Goal: Task Accomplishment & Management: Complete application form

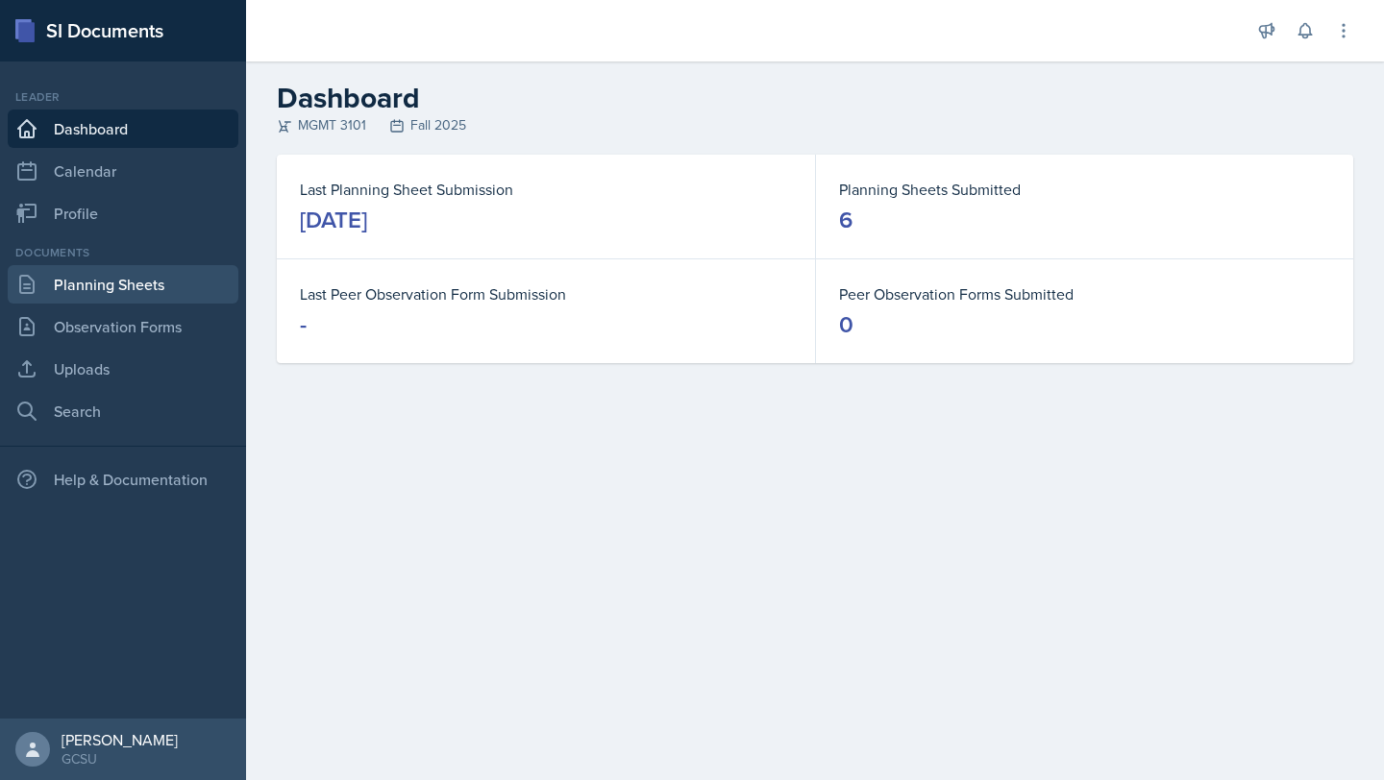
click at [114, 288] on link "Planning Sheets" at bounding box center [123, 284] width 231 height 38
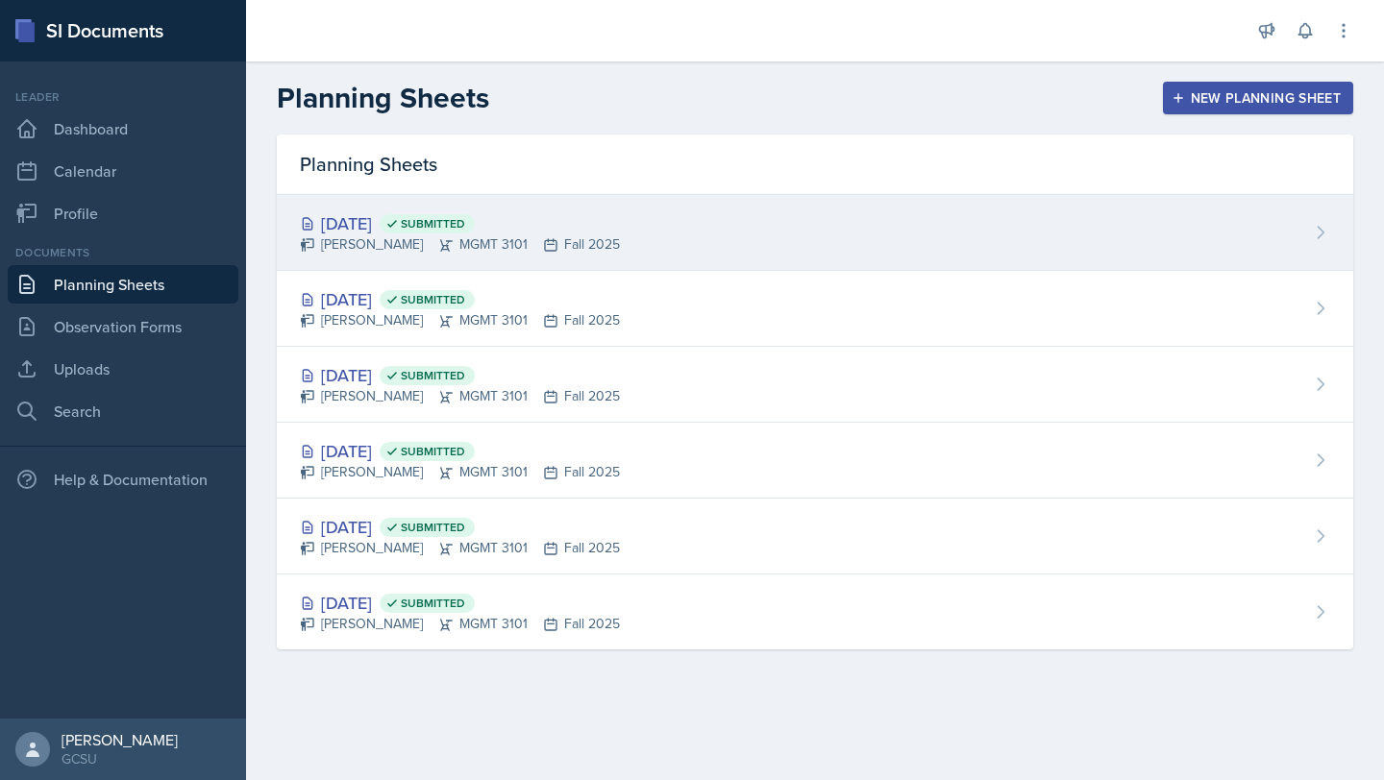
click at [465, 230] on span "Submitted" at bounding box center [433, 223] width 64 height 15
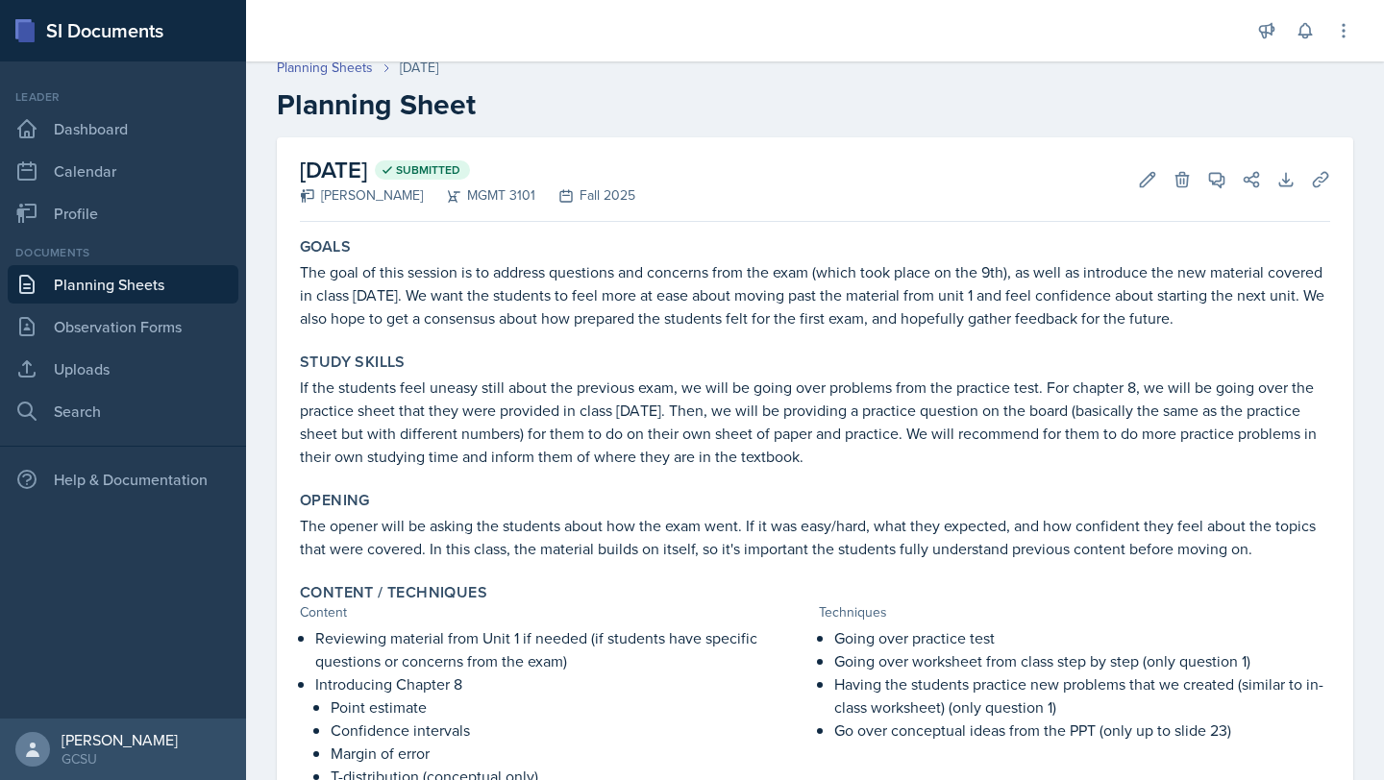
scroll to position [14, 0]
click at [605, 287] on p "The goal of this session is to address questions and concerns from the exam (wh…" at bounding box center [815, 293] width 1030 height 69
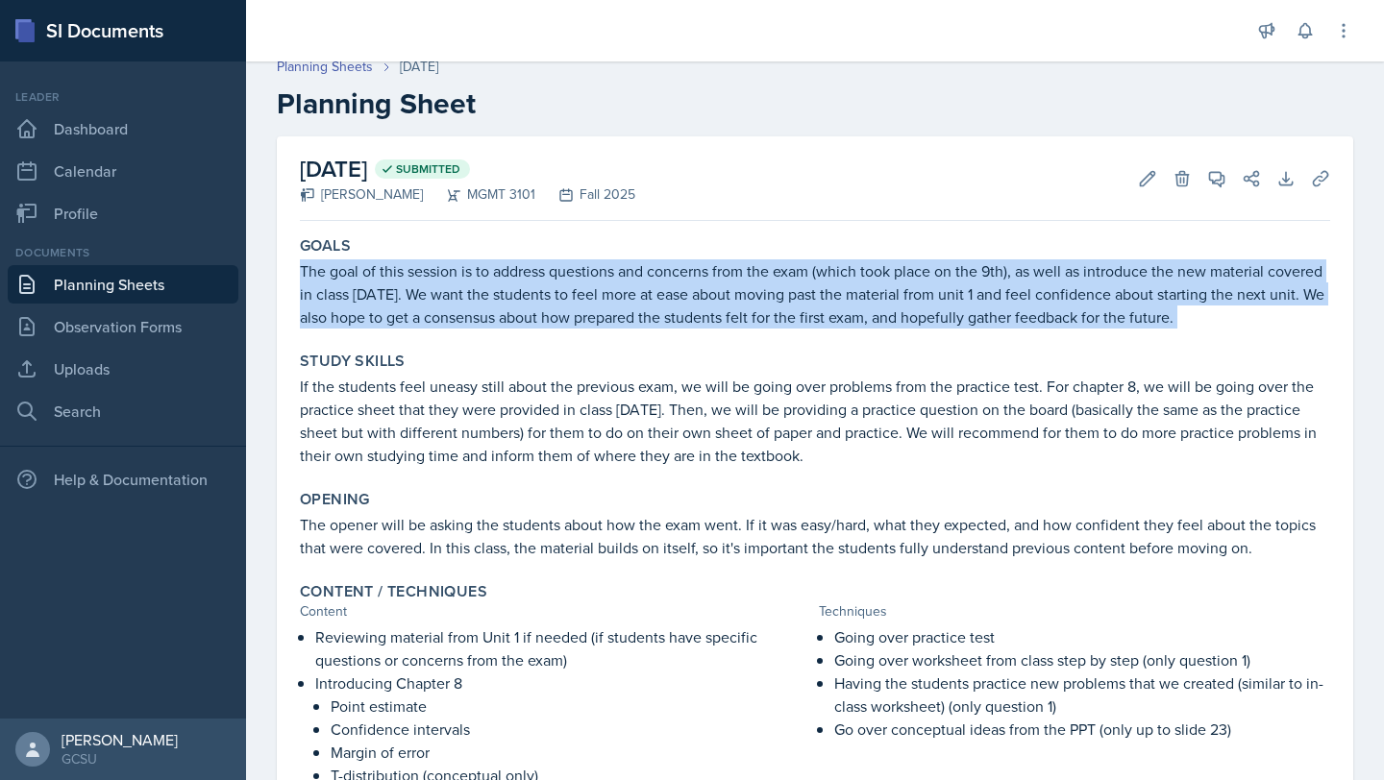
copy div "The goal of this session is to address questions and concerns from the exam (wh…"
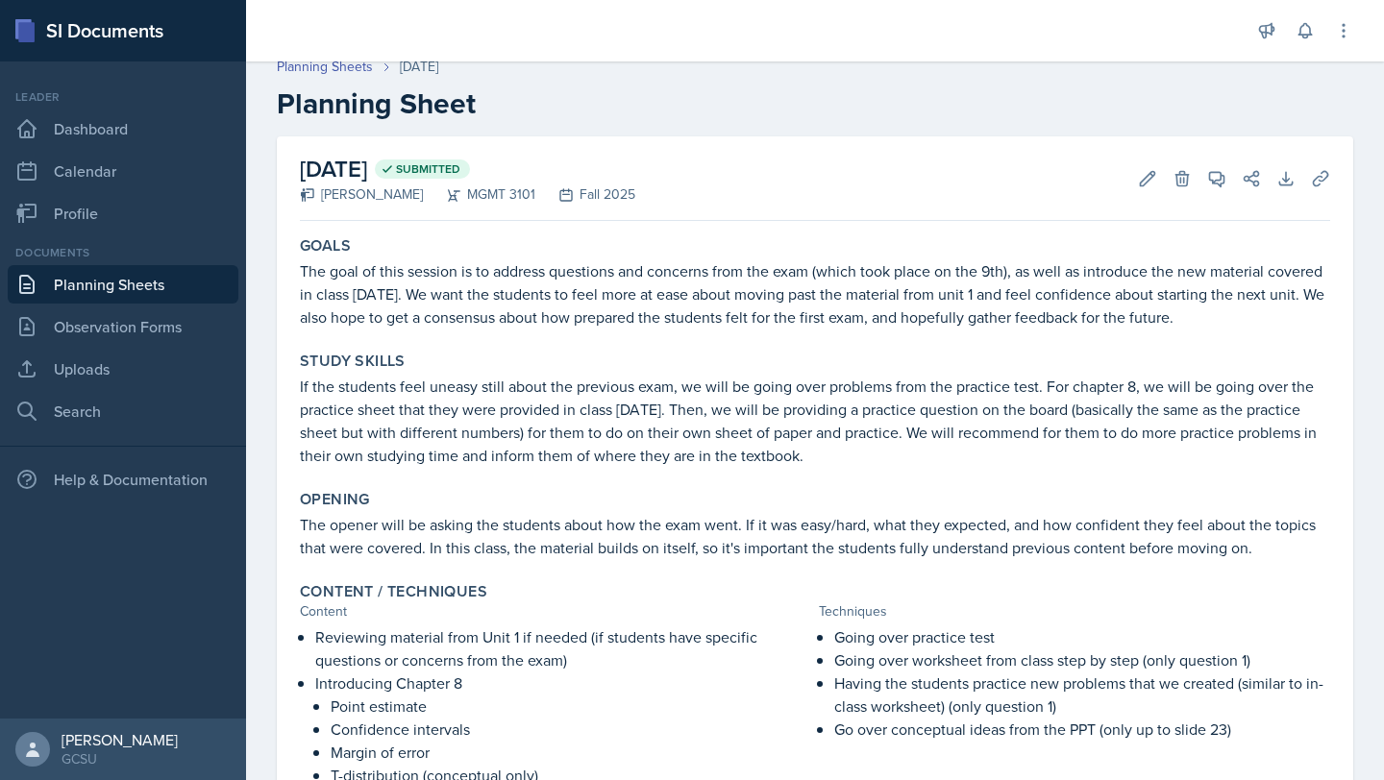
click at [518, 437] on p "If the students feel uneasy still about the previous exam, we will be going ove…" at bounding box center [815, 421] width 1030 height 92
click at [517, 436] on p "If the students feel uneasy still about the previous exam, we will be going ove…" at bounding box center [815, 421] width 1030 height 92
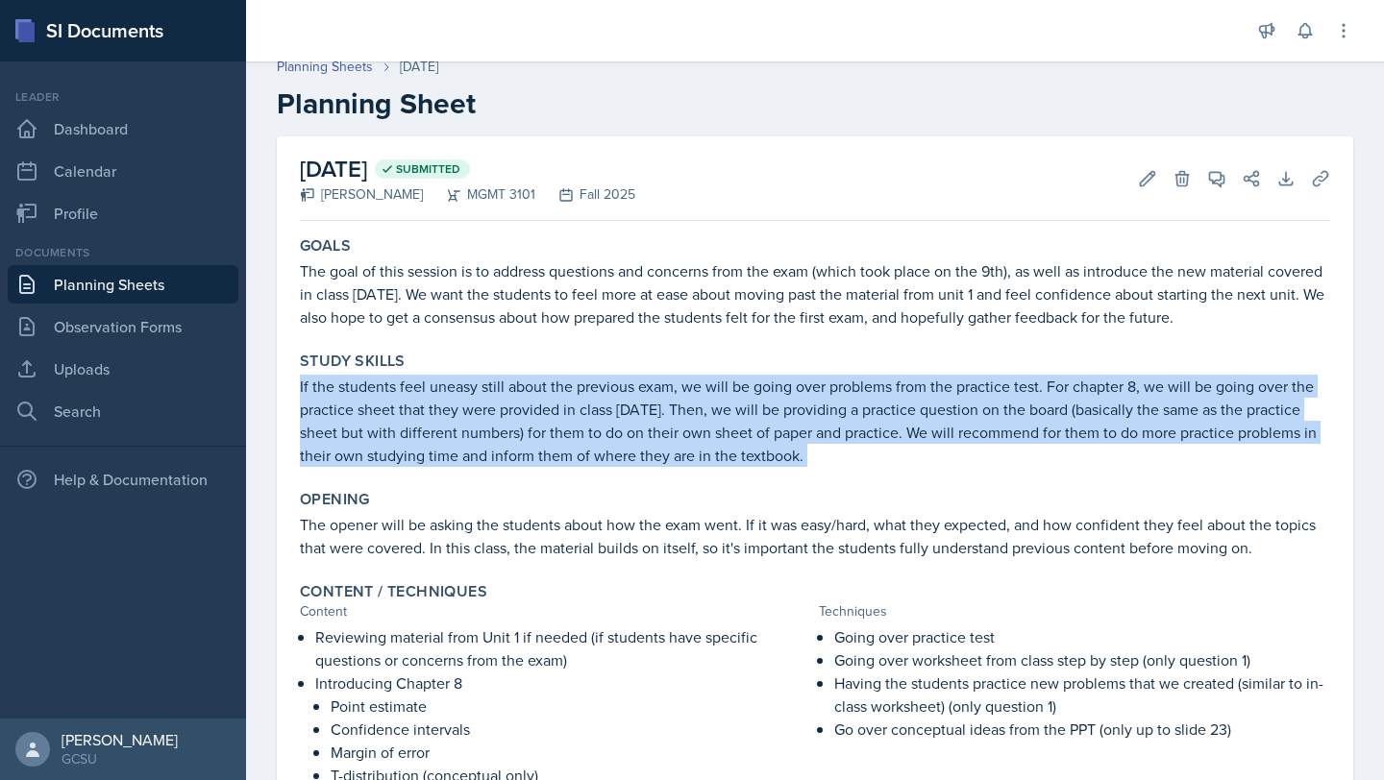
click at [517, 436] on p "If the students feel uneasy still about the previous exam, we will be going ove…" at bounding box center [815, 421] width 1030 height 92
copy div "If the students feel uneasy still about the previous exam, we will be going ove…"
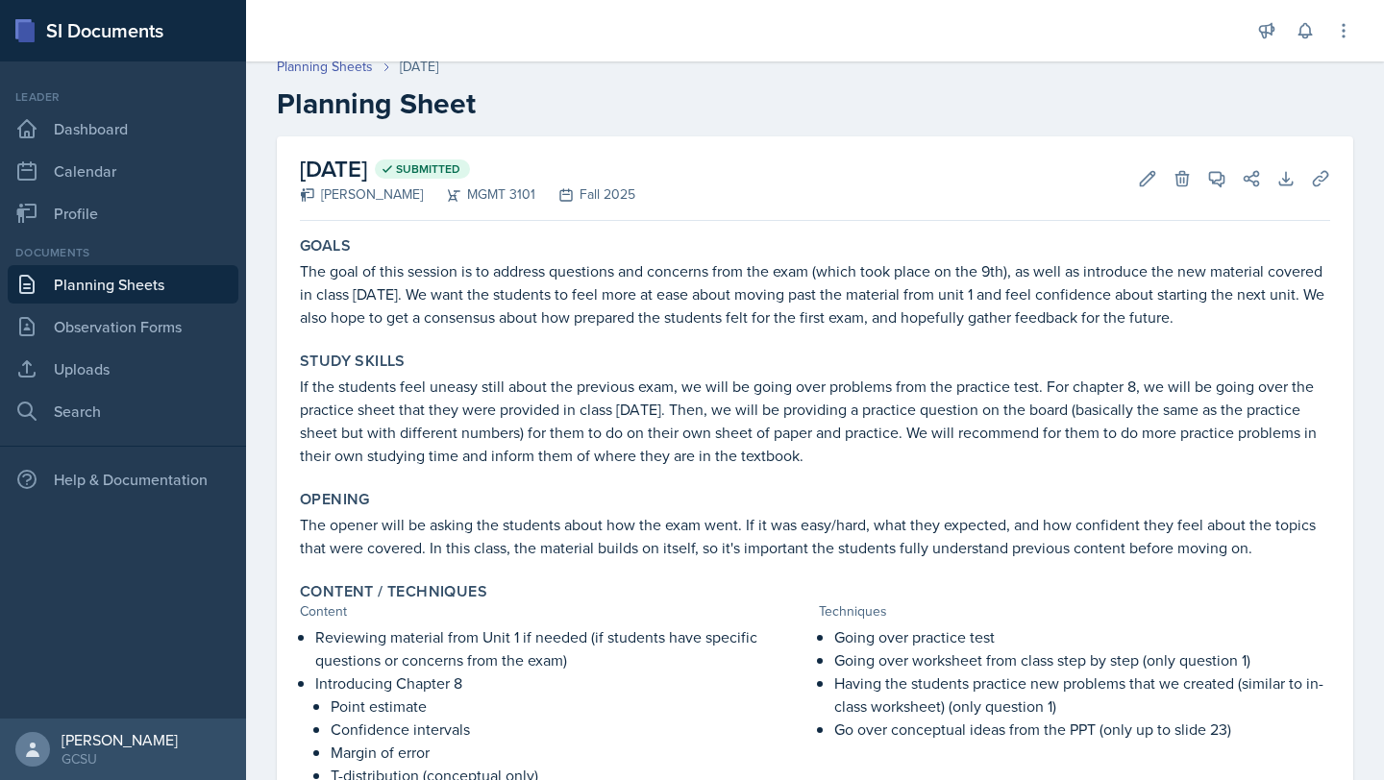
click at [517, 553] on p "The opener will be asking the students about how the exam went. If it was easy/…" at bounding box center [815, 536] width 1030 height 46
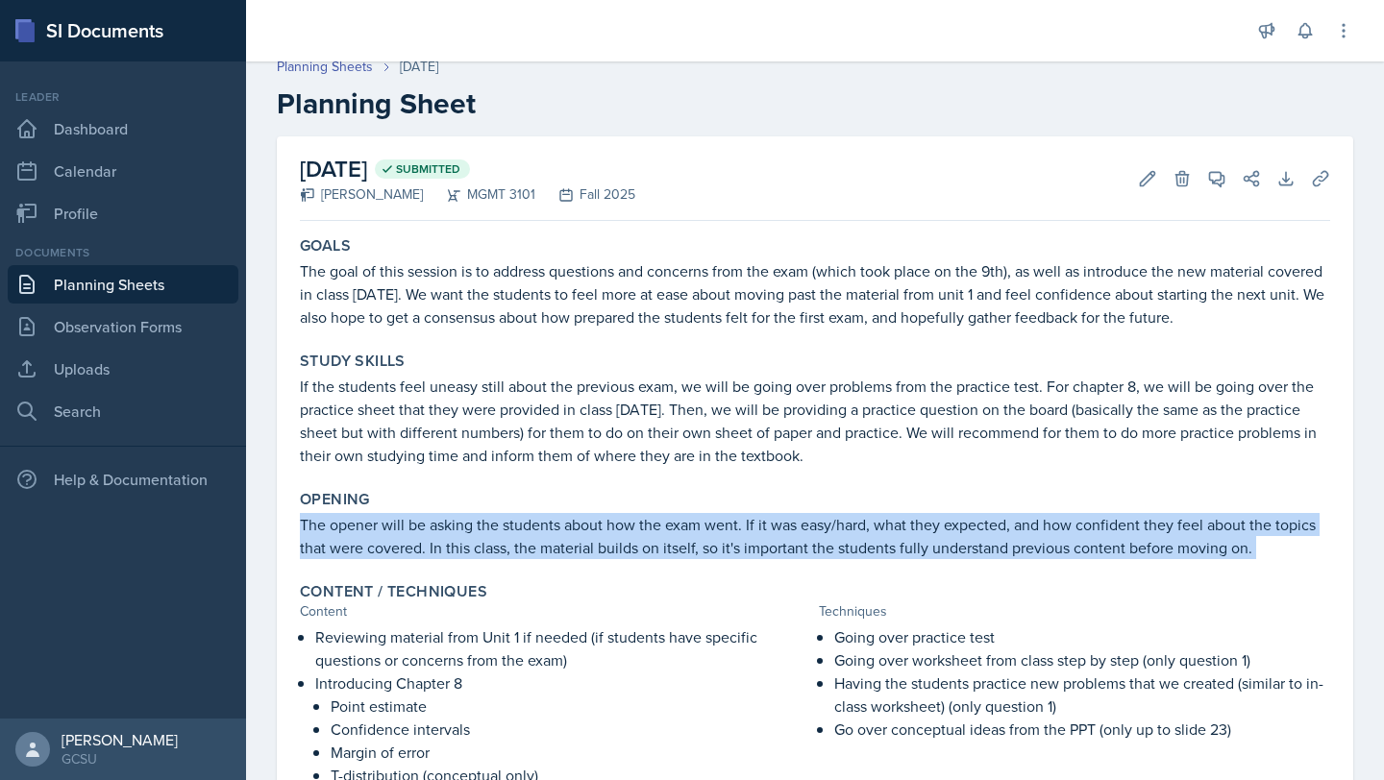
click at [517, 553] on p "The opener will be asking the students about how the exam went. If it was easy/…" at bounding box center [815, 536] width 1030 height 46
copy div "The opener will be asking the students about how the exam went. If it was easy/…"
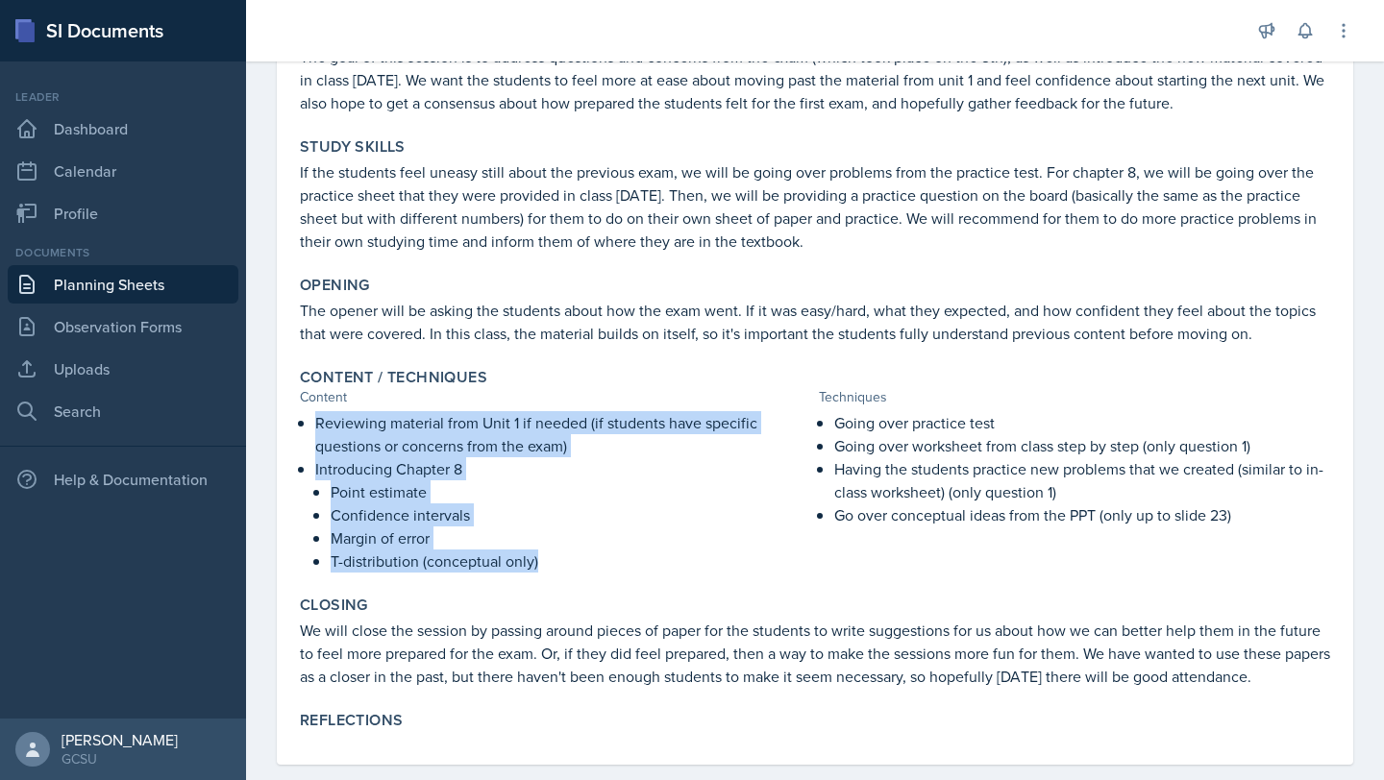
drag, startPoint x: 553, startPoint y: 563, endPoint x: 308, endPoint y: 427, distance: 280.5
click at [308, 427] on div "Reviewing material from Unit 1 if needed (if students have specific questions o…" at bounding box center [555, 491] width 511 height 161
copy div "Reviewing material from Unit 1 if needed (if students have specific questions o…"
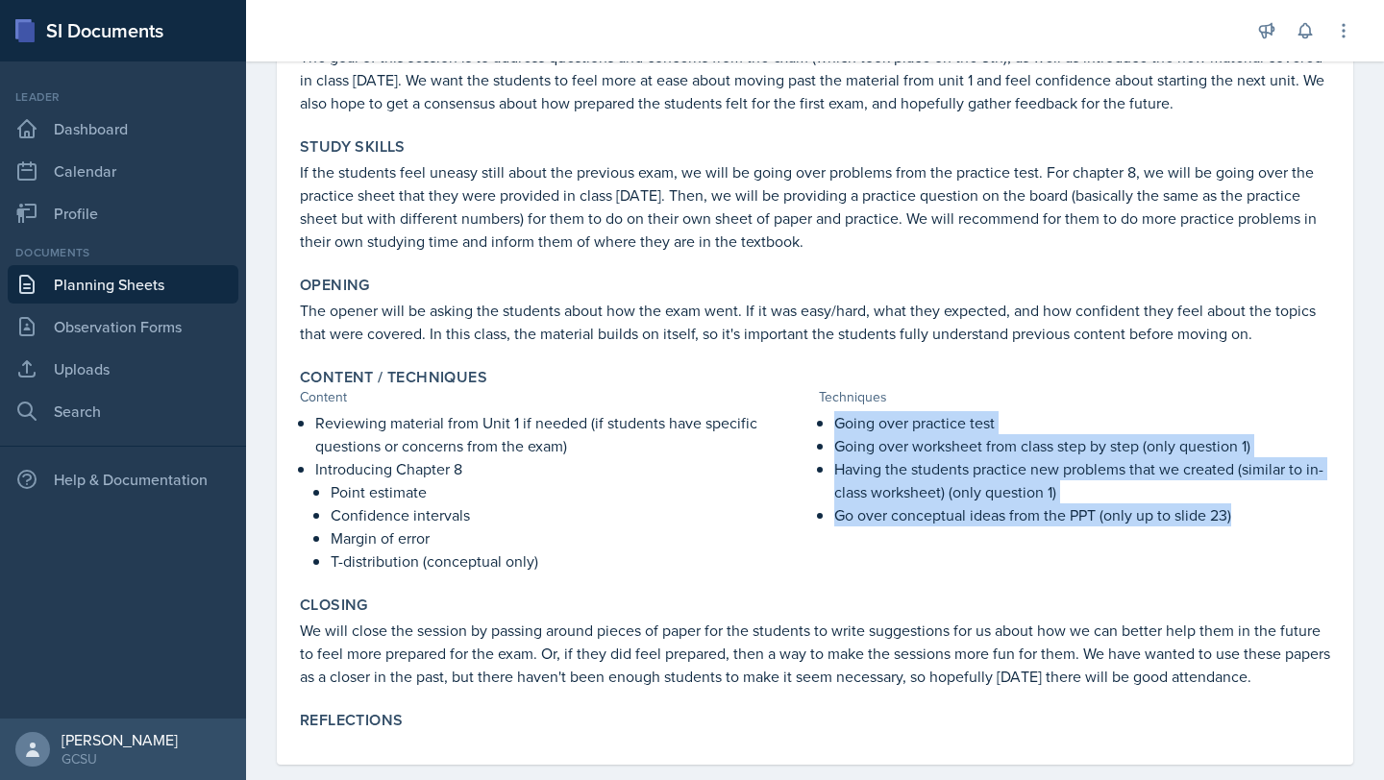
drag, startPoint x: 830, startPoint y: 419, endPoint x: 1296, endPoint y: 509, distance: 474.8
click at [1296, 509] on div "Going over practice test Going over worksheet from class step by step (only que…" at bounding box center [1074, 491] width 511 height 161
copy ul "Going over practice test Going over worksheet from class step by step (only que…"
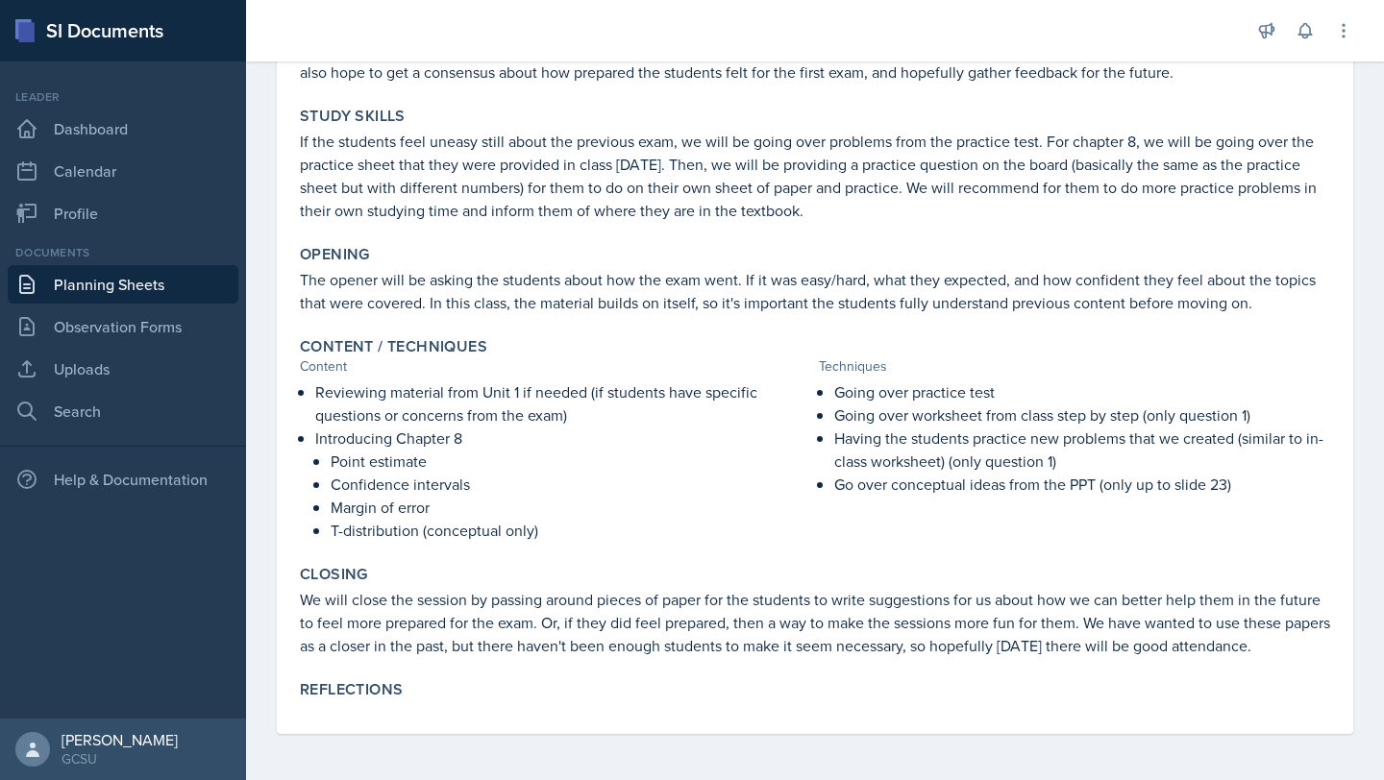
click at [592, 629] on p "We will close the session by passing around pieces of paper for the students to…" at bounding box center [815, 622] width 1030 height 69
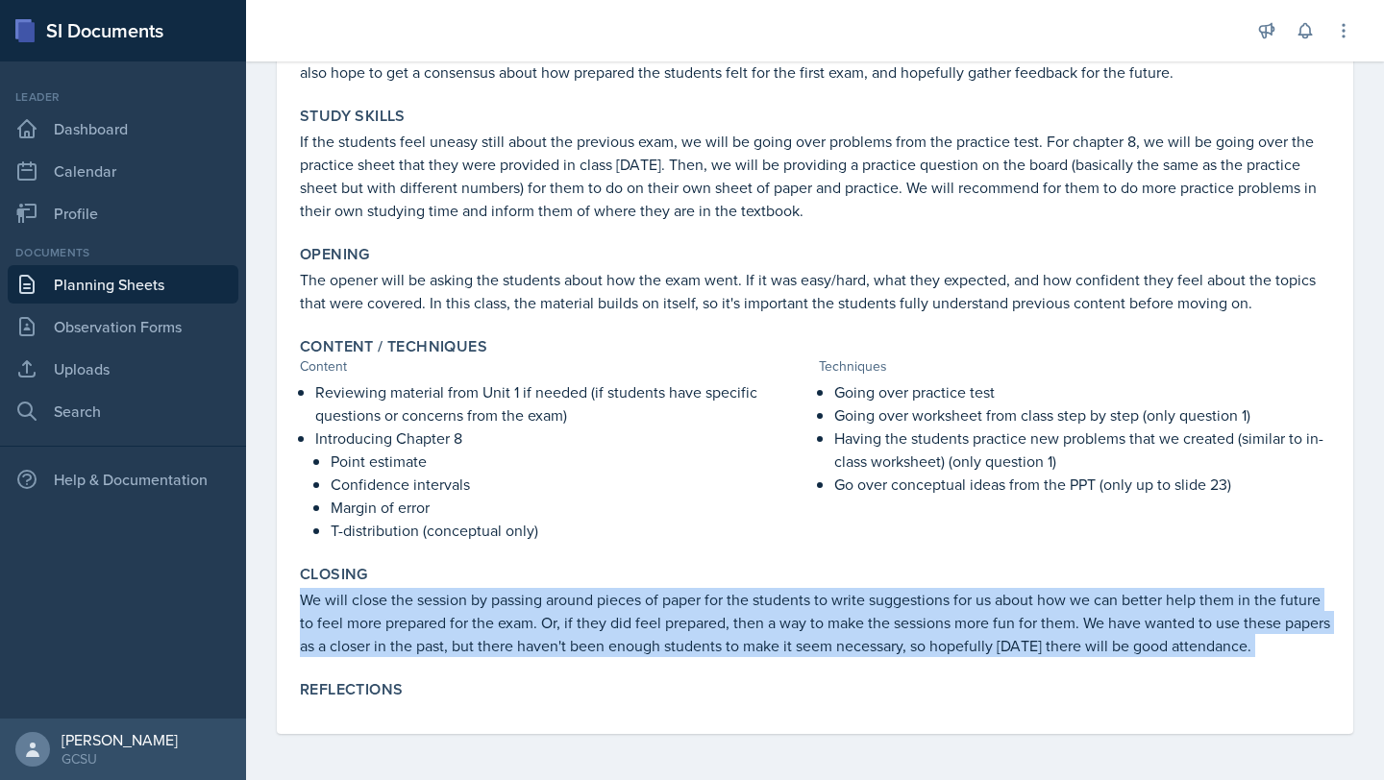
click at [592, 629] on p "We will close the session by passing around pieces of paper for the students to…" at bounding box center [815, 622] width 1030 height 69
copy div "We will close the session by passing around pieces of paper for the students to…"
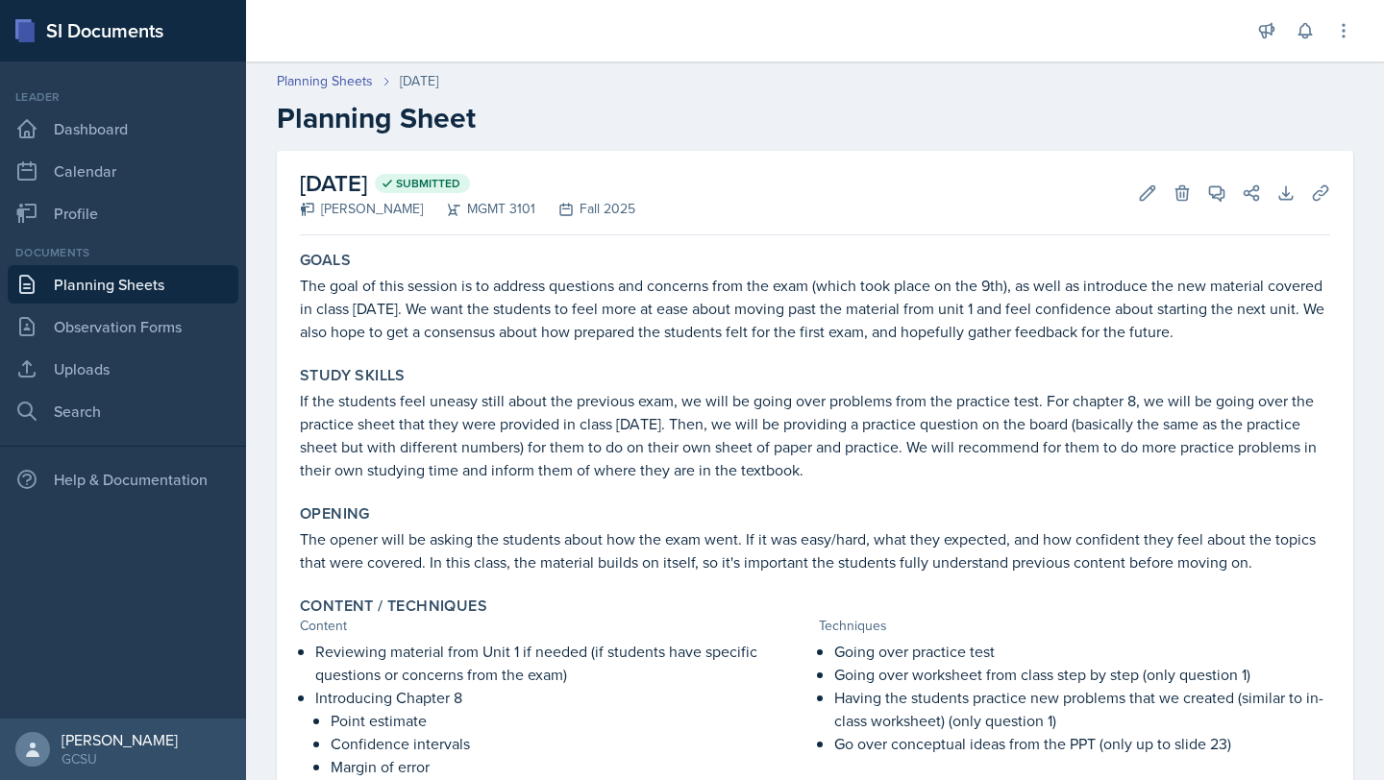
click at [579, 449] on p "If the students feel uneasy still about the previous exam, we will be going ove…" at bounding box center [815, 435] width 1030 height 92
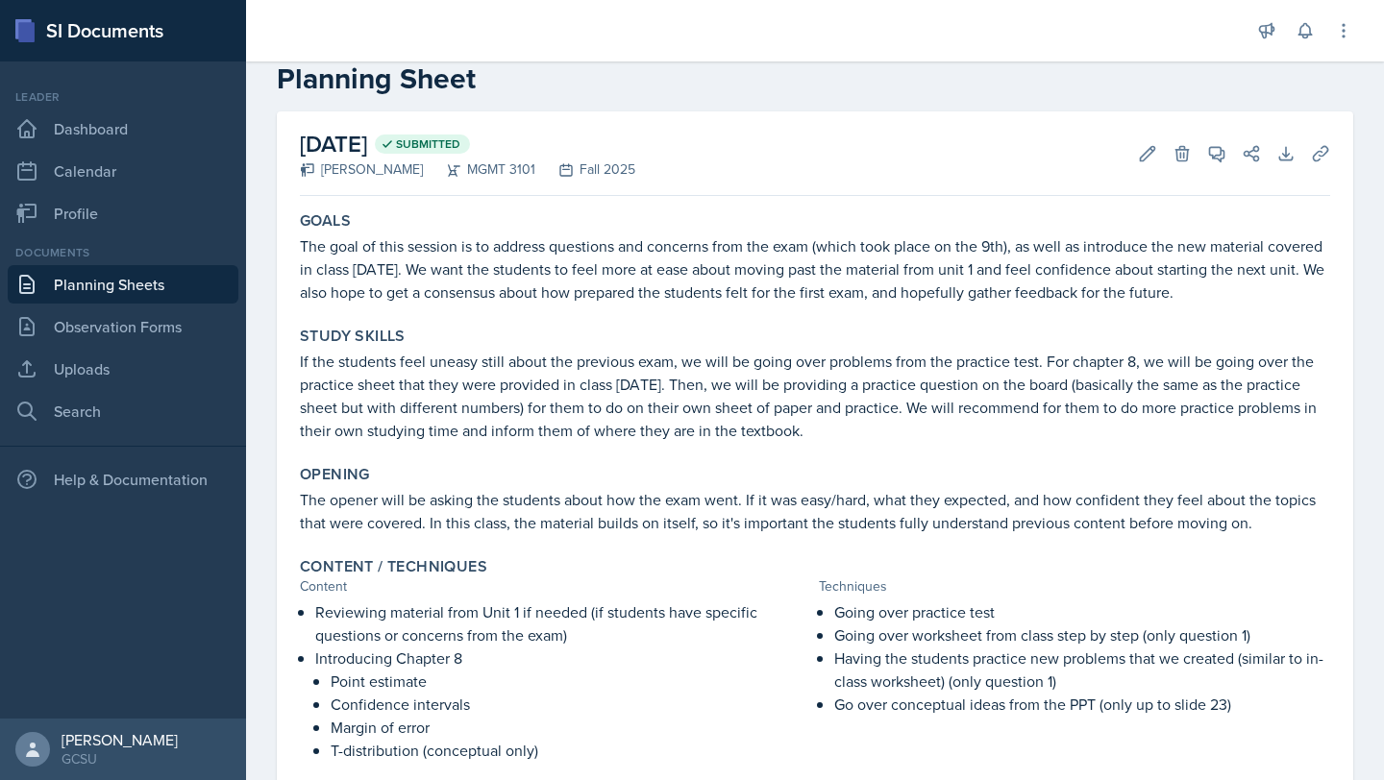
scroll to position [79, 0]
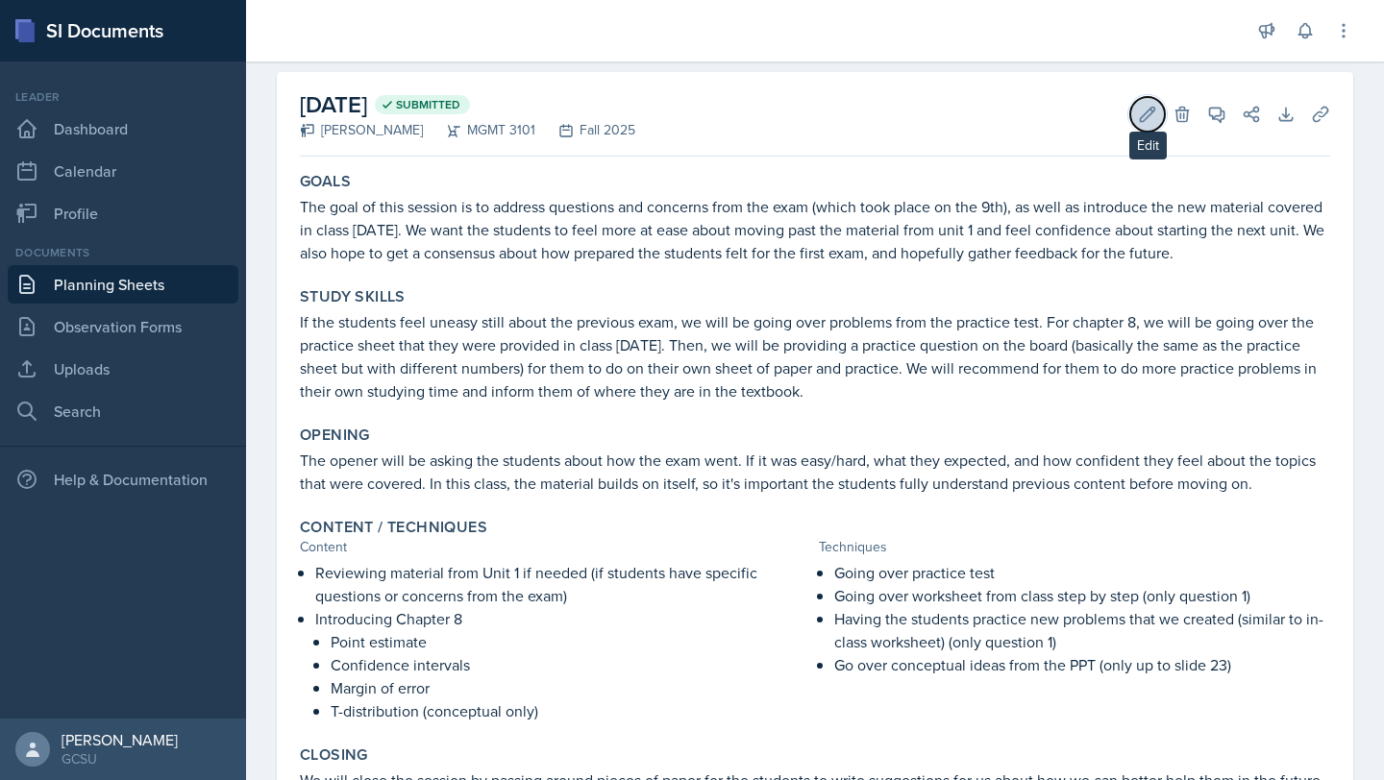
click at [1152, 119] on icon at bounding box center [1147, 114] width 19 height 19
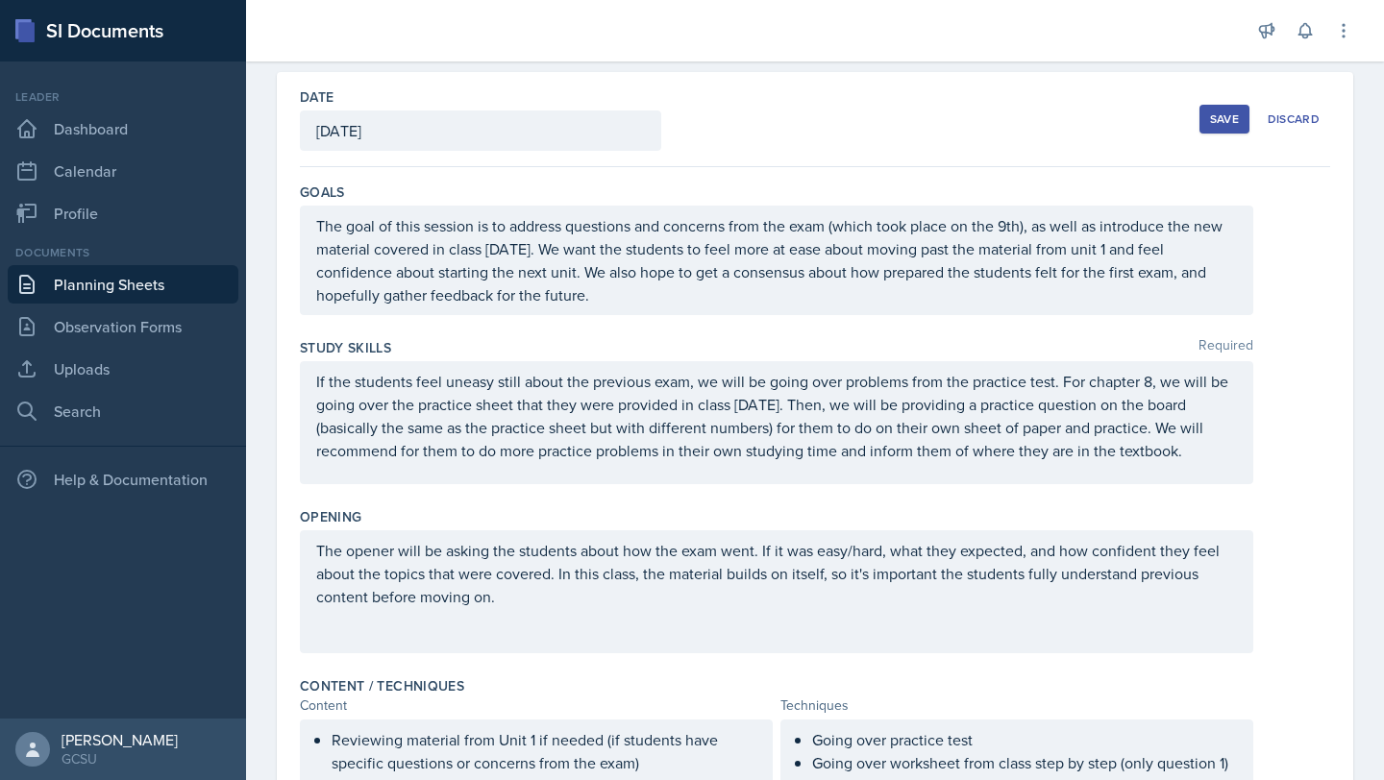
scroll to position [649, 0]
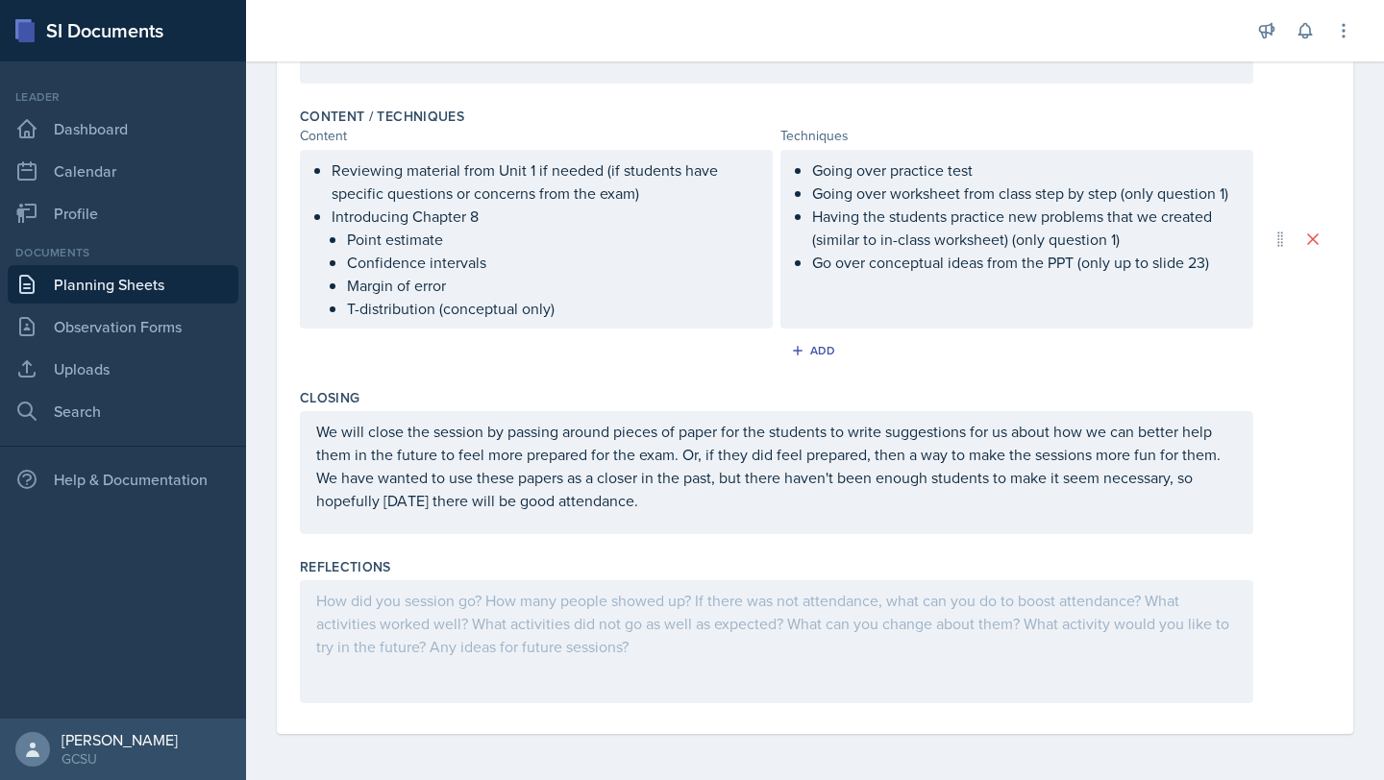
click at [517, 602] on div at bounding box center [776, 641] width 953 height 123
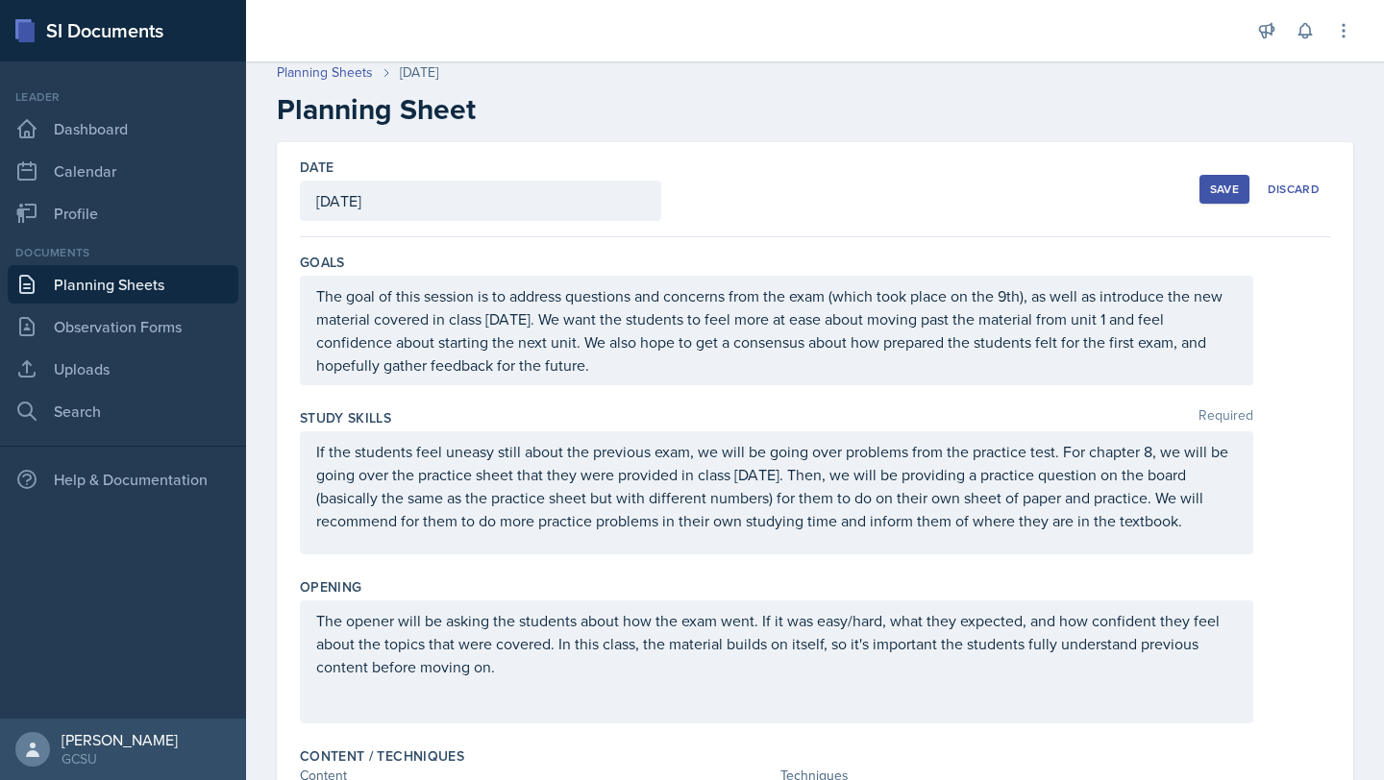
scroll to position [0, 0]
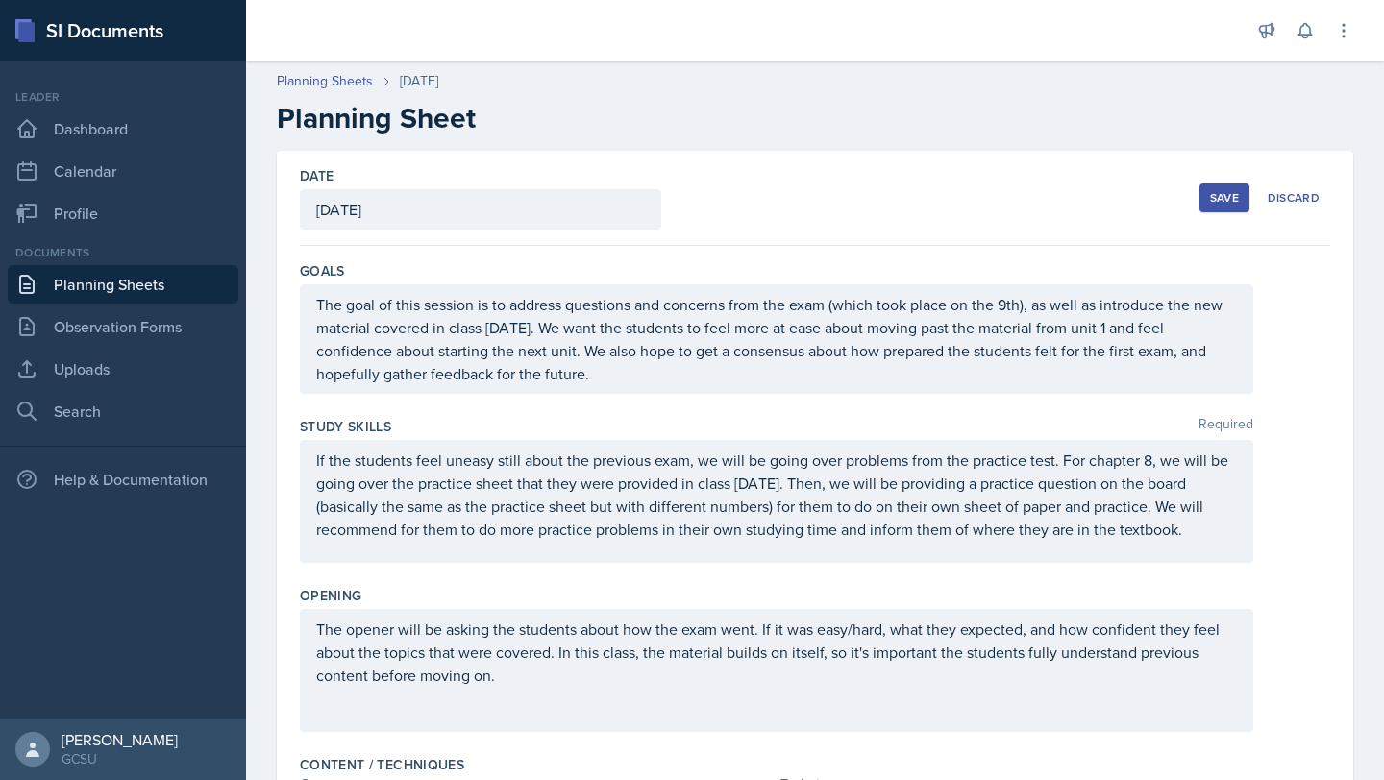
click at [1226, 199] on div "Save" at bounding box center [1224, 197] width 29 height 15
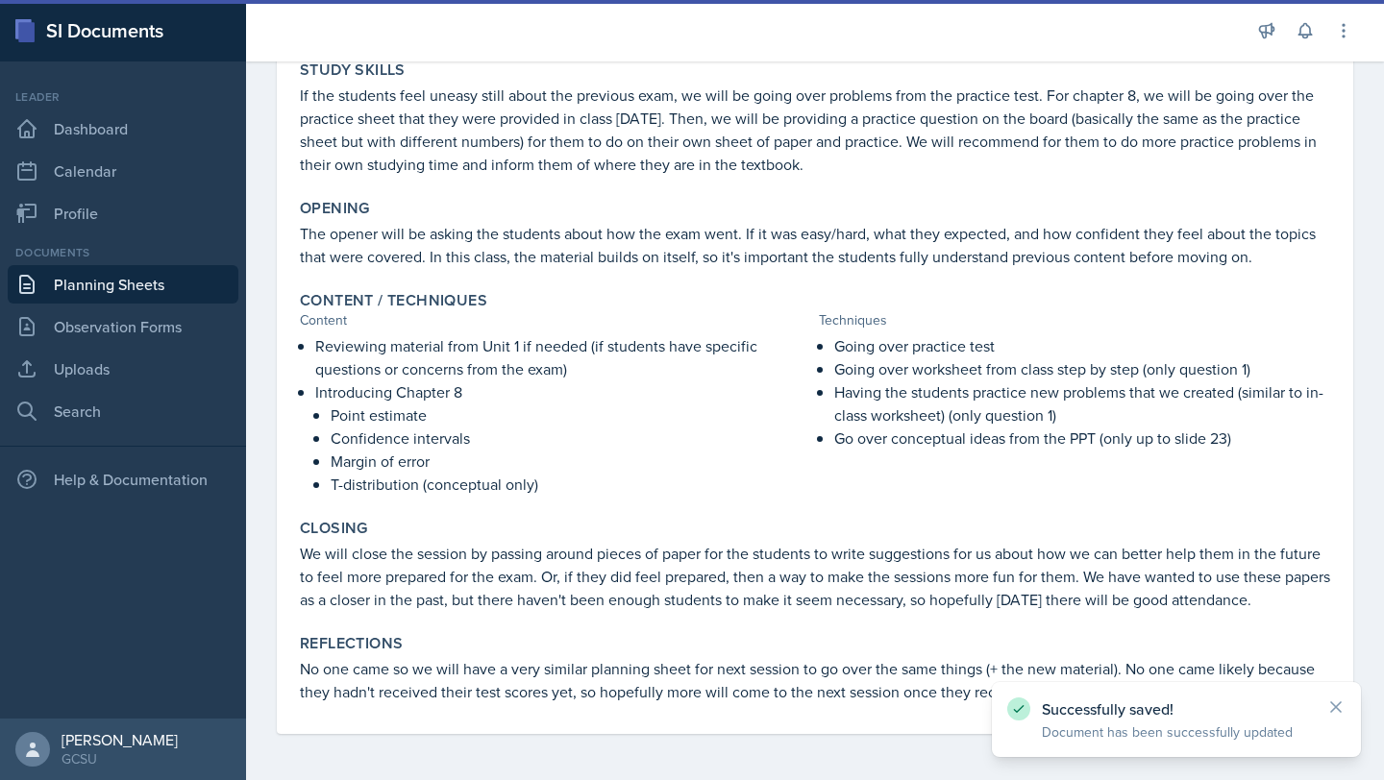
scroll to position [306, 0]
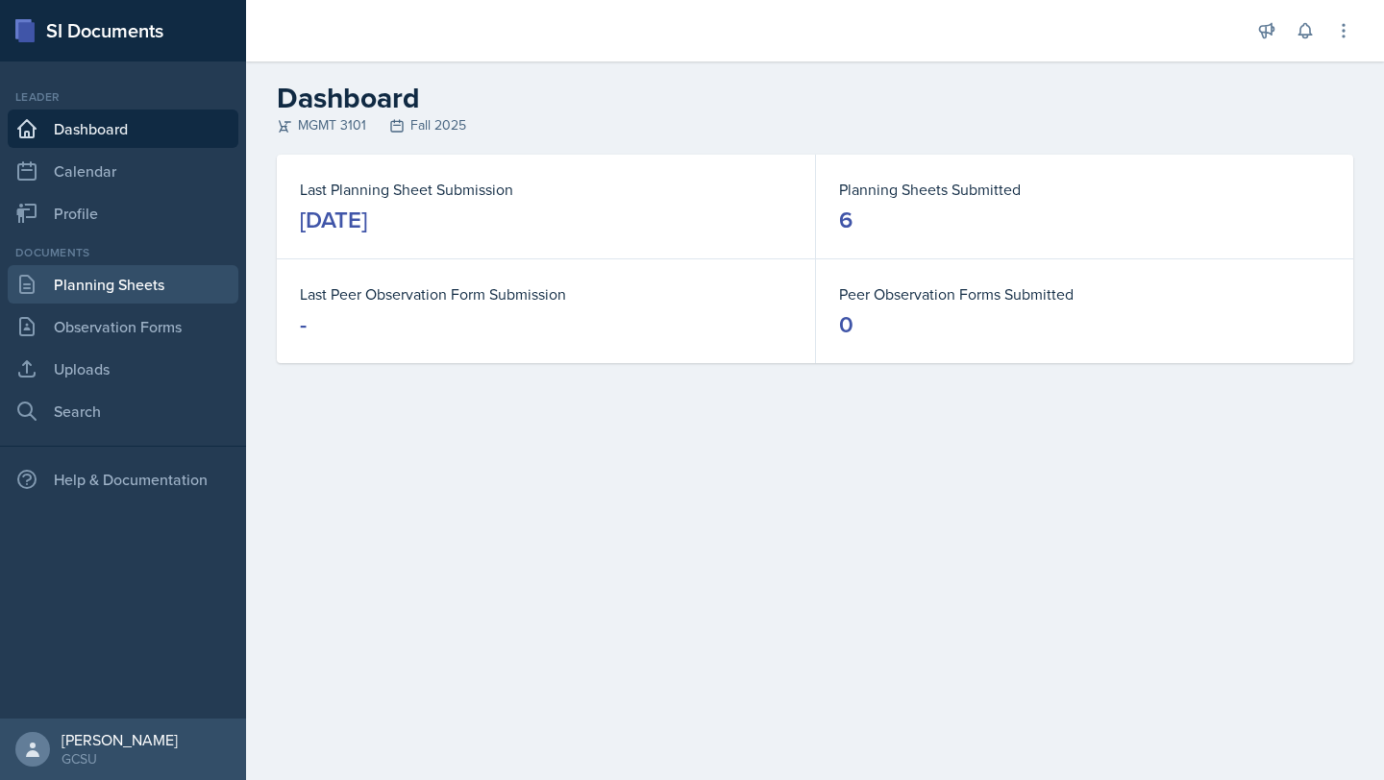
click at [109, 281] on link "Planning Sheets" at bounding box center [123, 284] width 231 height 38
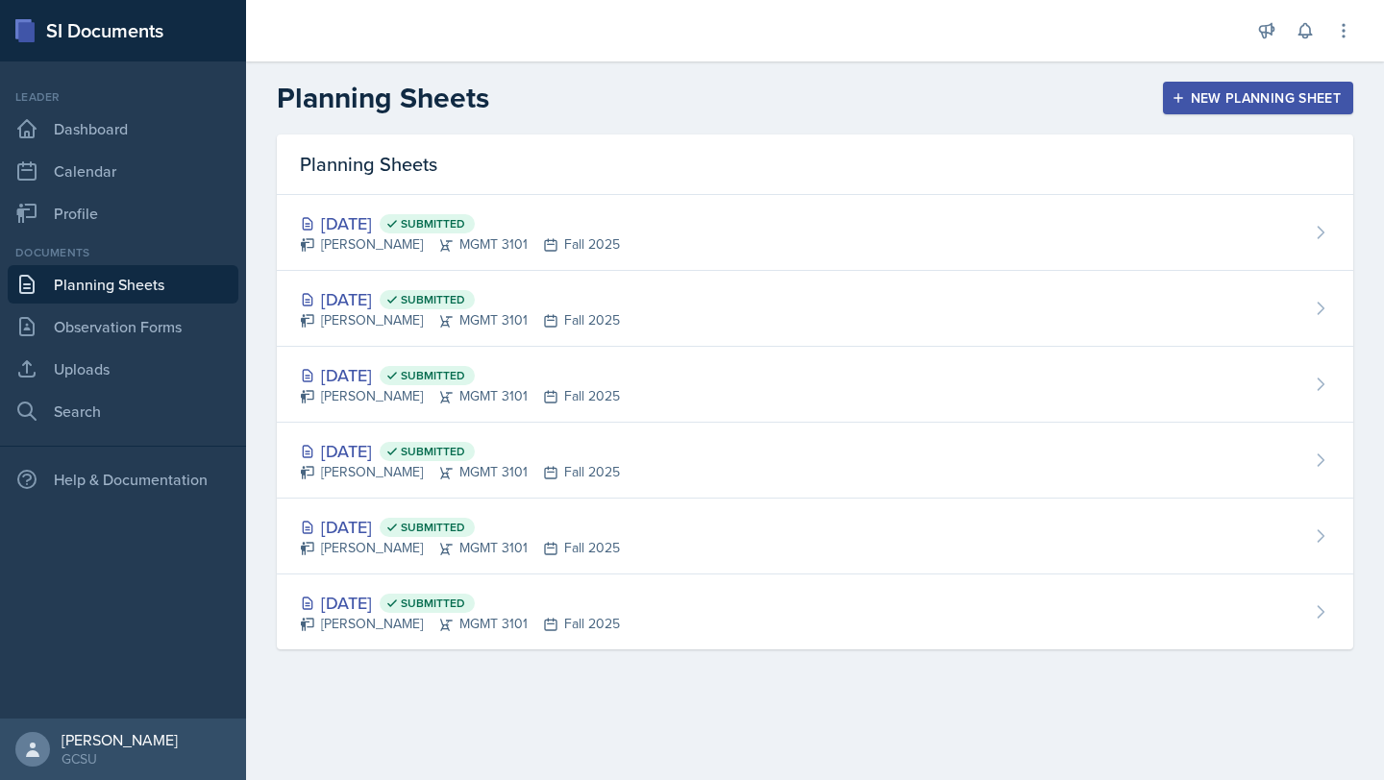
click at [1215, 106] on div "New Planning Sheet" at bounding box center [1257, 97] width 165 height 15
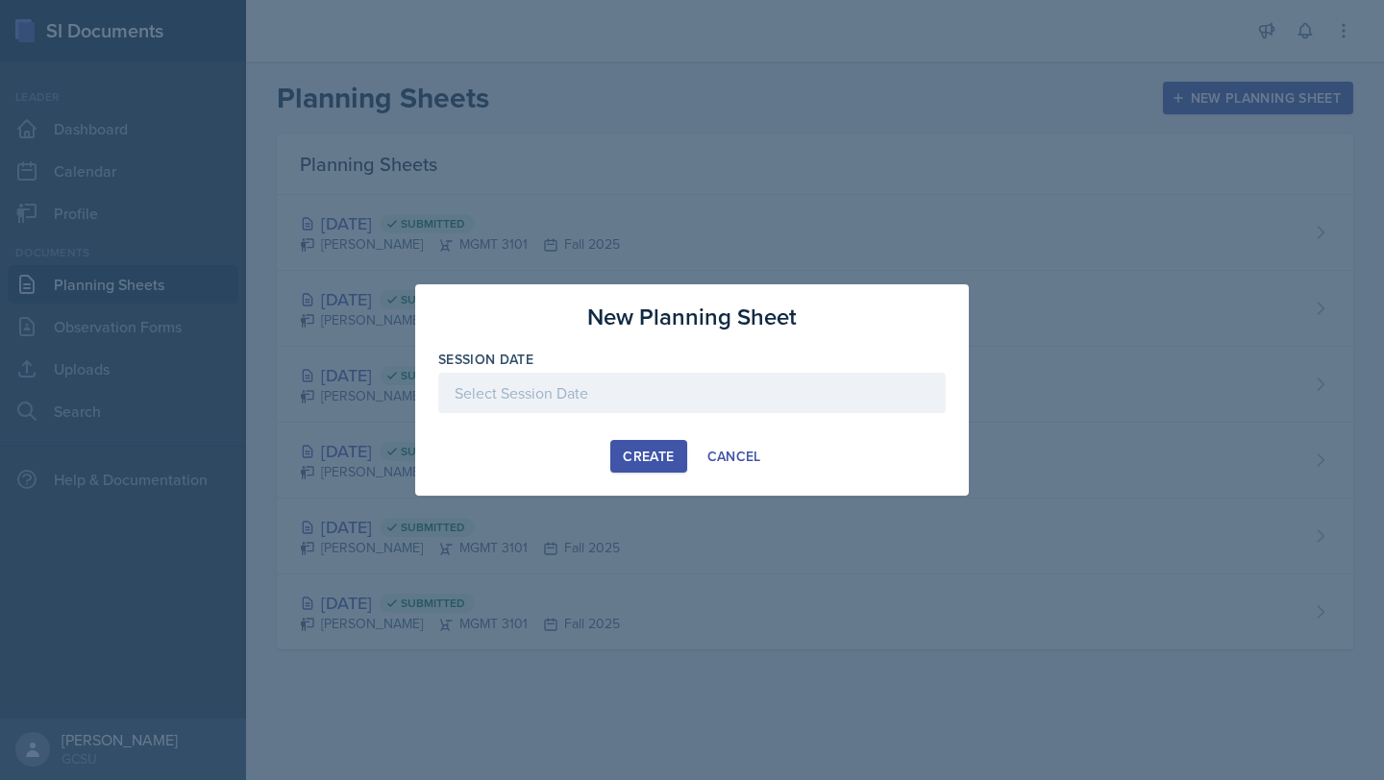
click at [702, 407] on div at bounding box center [691, 393] width 507 height 40
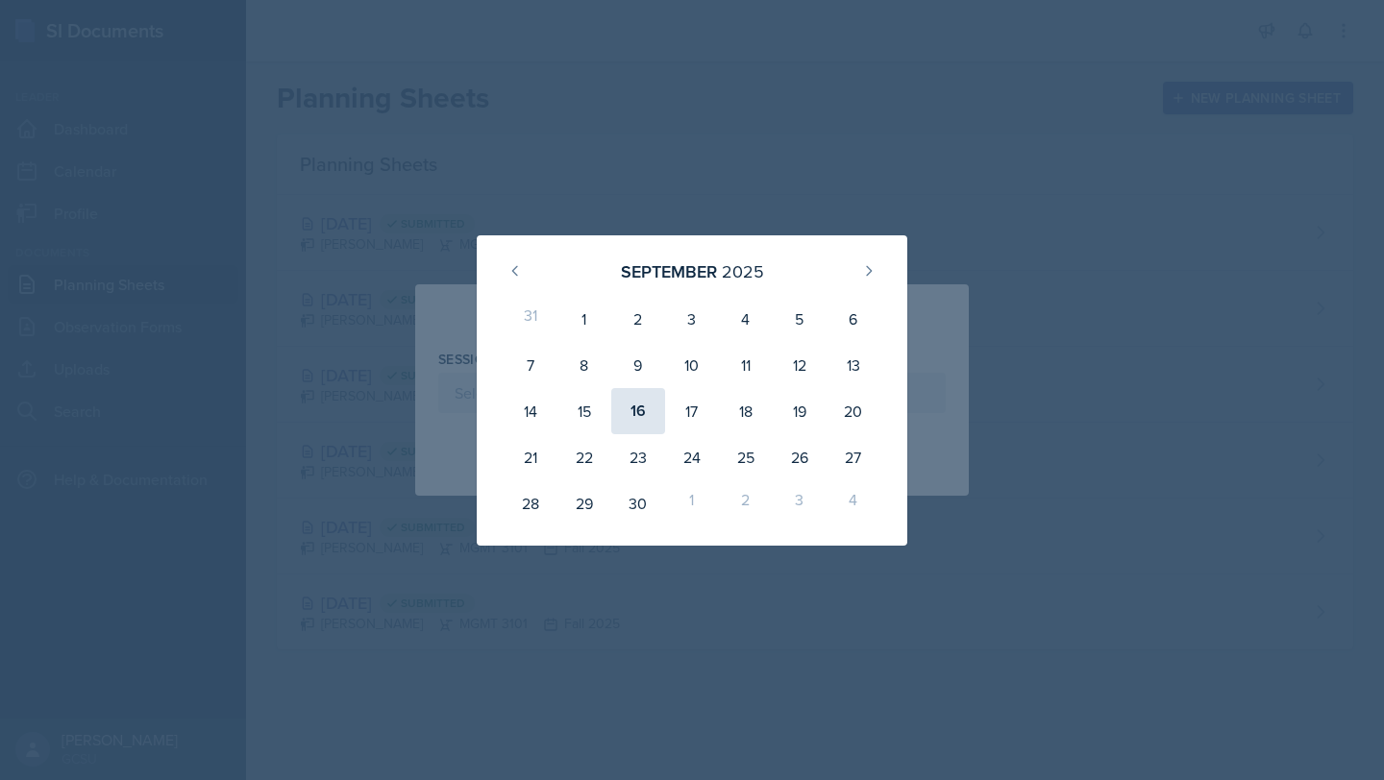
click at [642, 413] on div "16" at bounding box center [638, 411] width 54 height 46
type input "[DATE]"
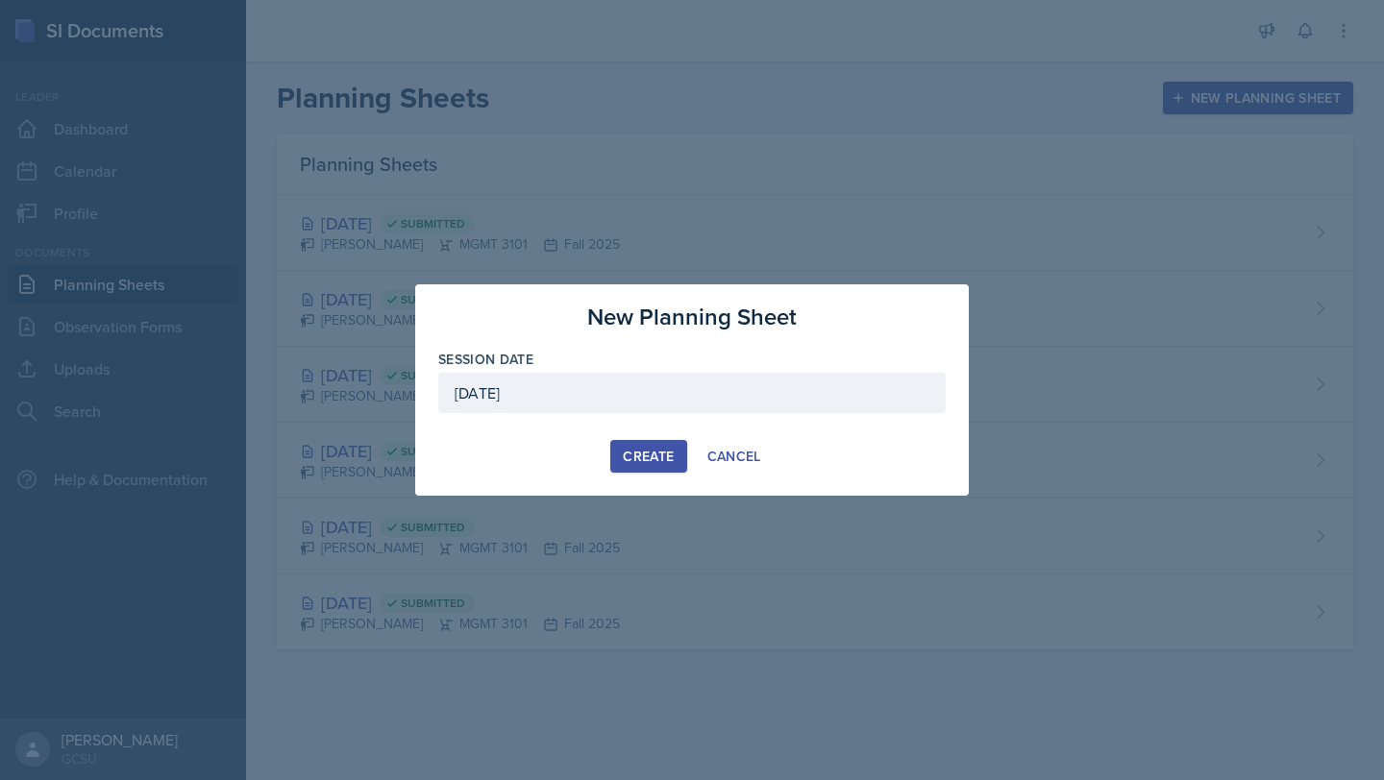
click at [664, 452] on div "Create" at bounding box center [648, 456] width 51 height 15
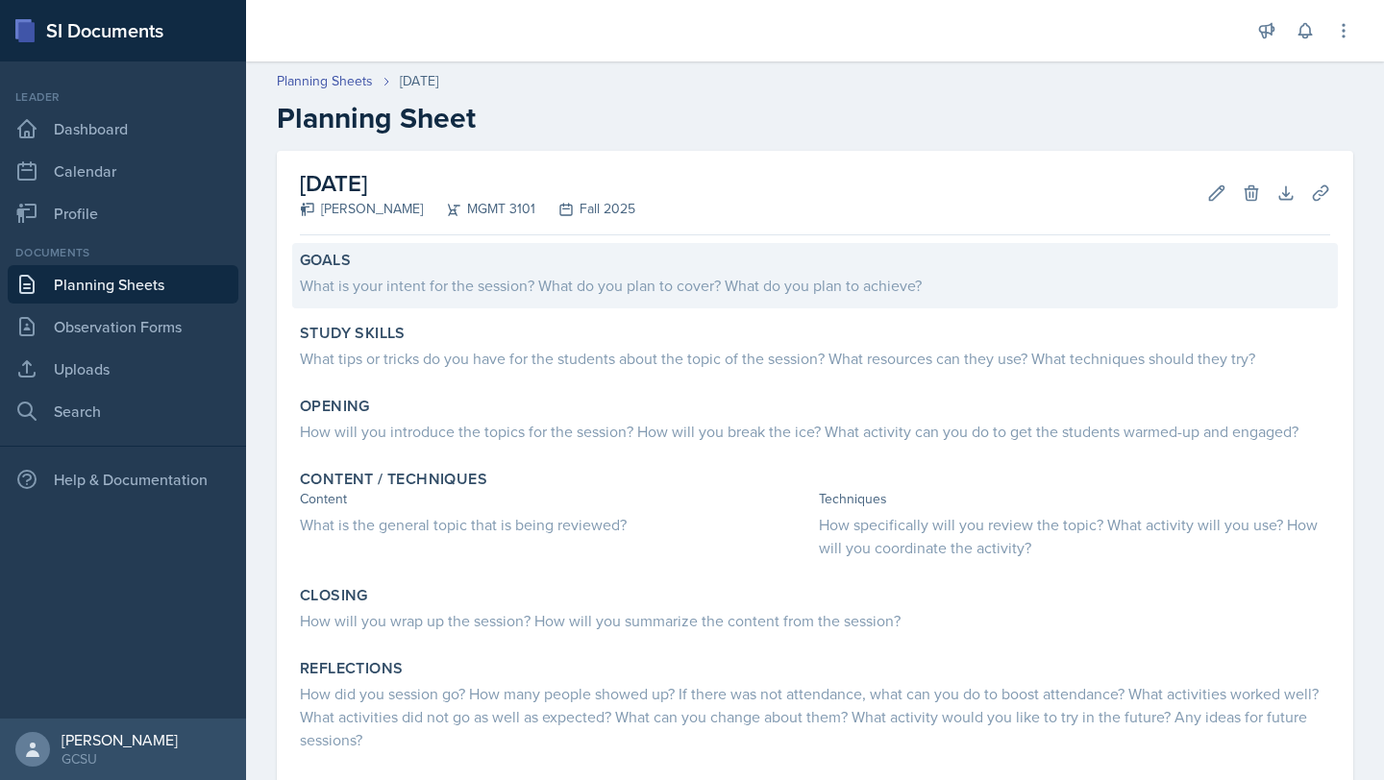
click at [758, 296] on div "What is your intent for the session? What do you plan to cover? What do you pla…" at bounding box center [815, 285] width 1030 height 23
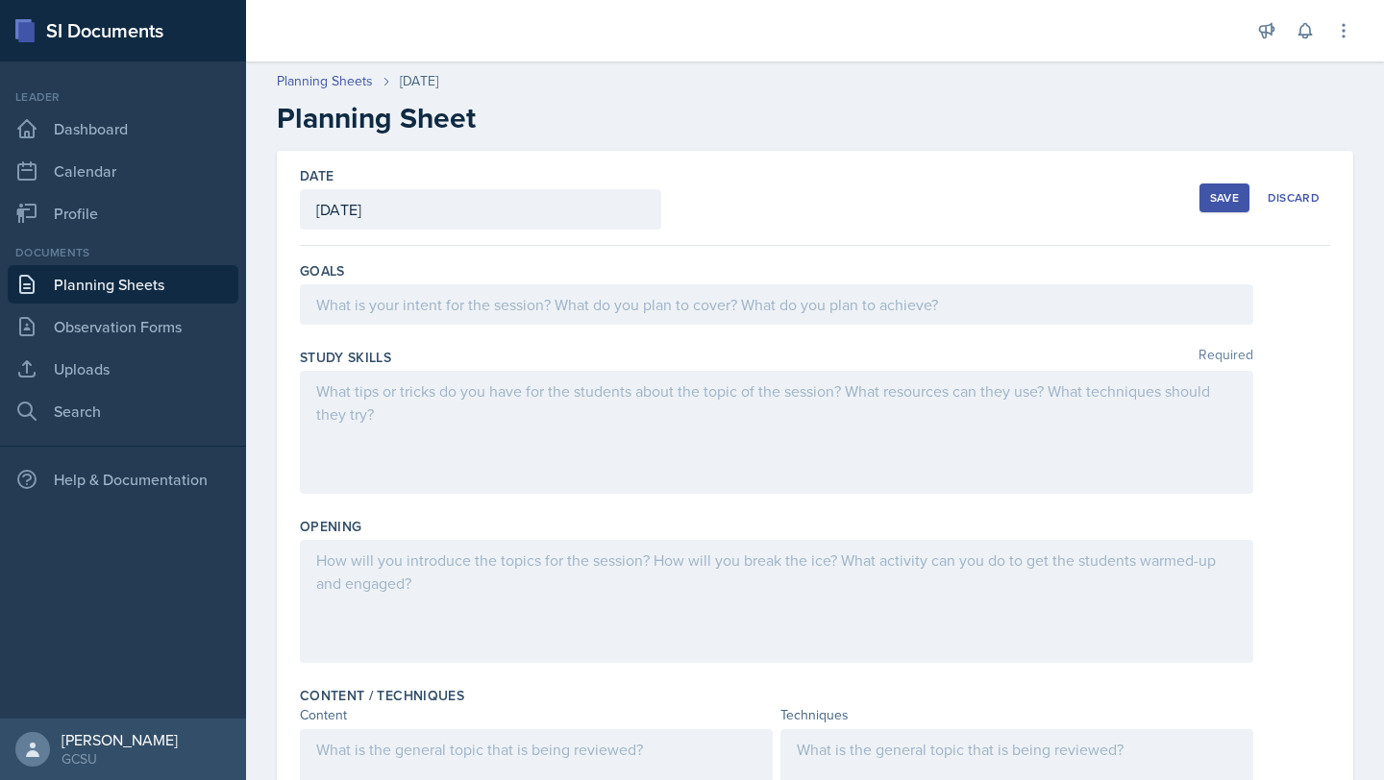
click at [758, 296] on div at bounding box center [776, 304] width 953 height 40
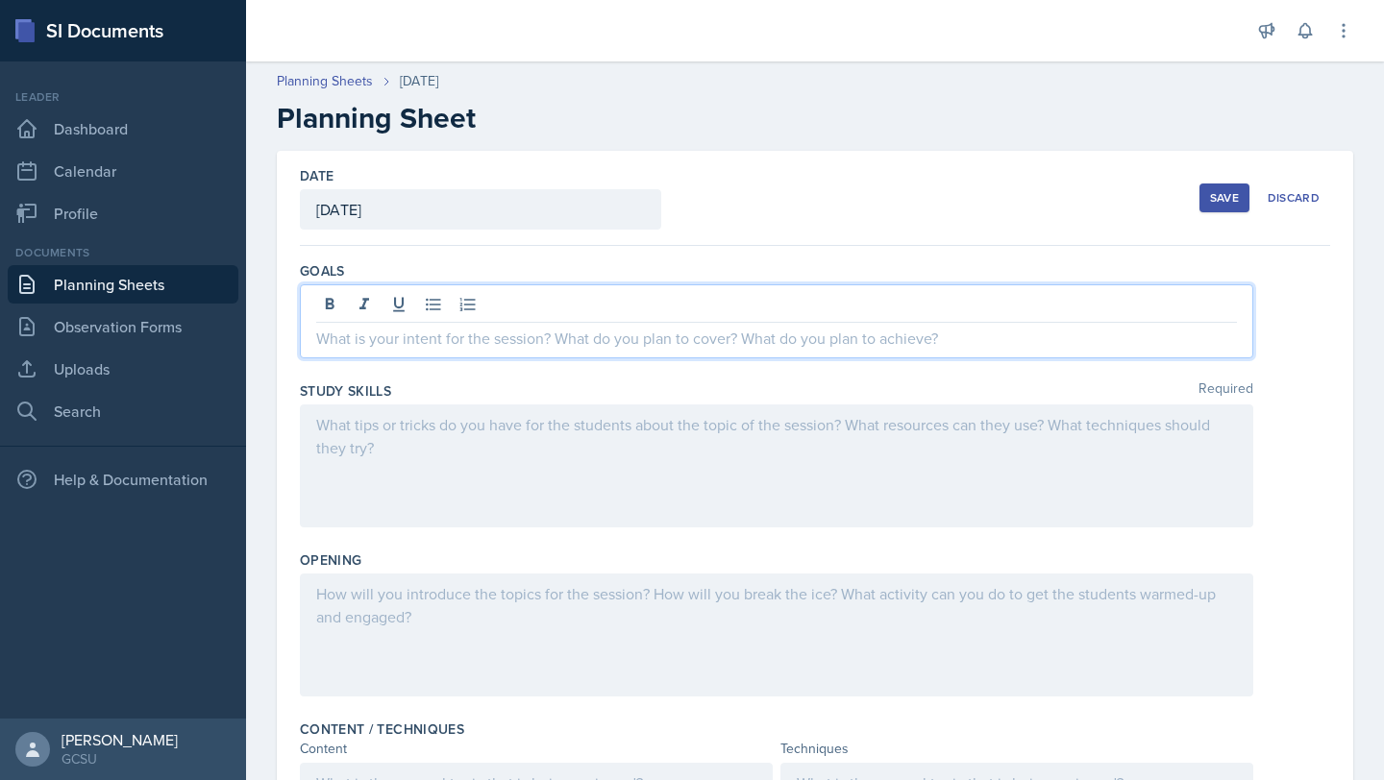
paste div
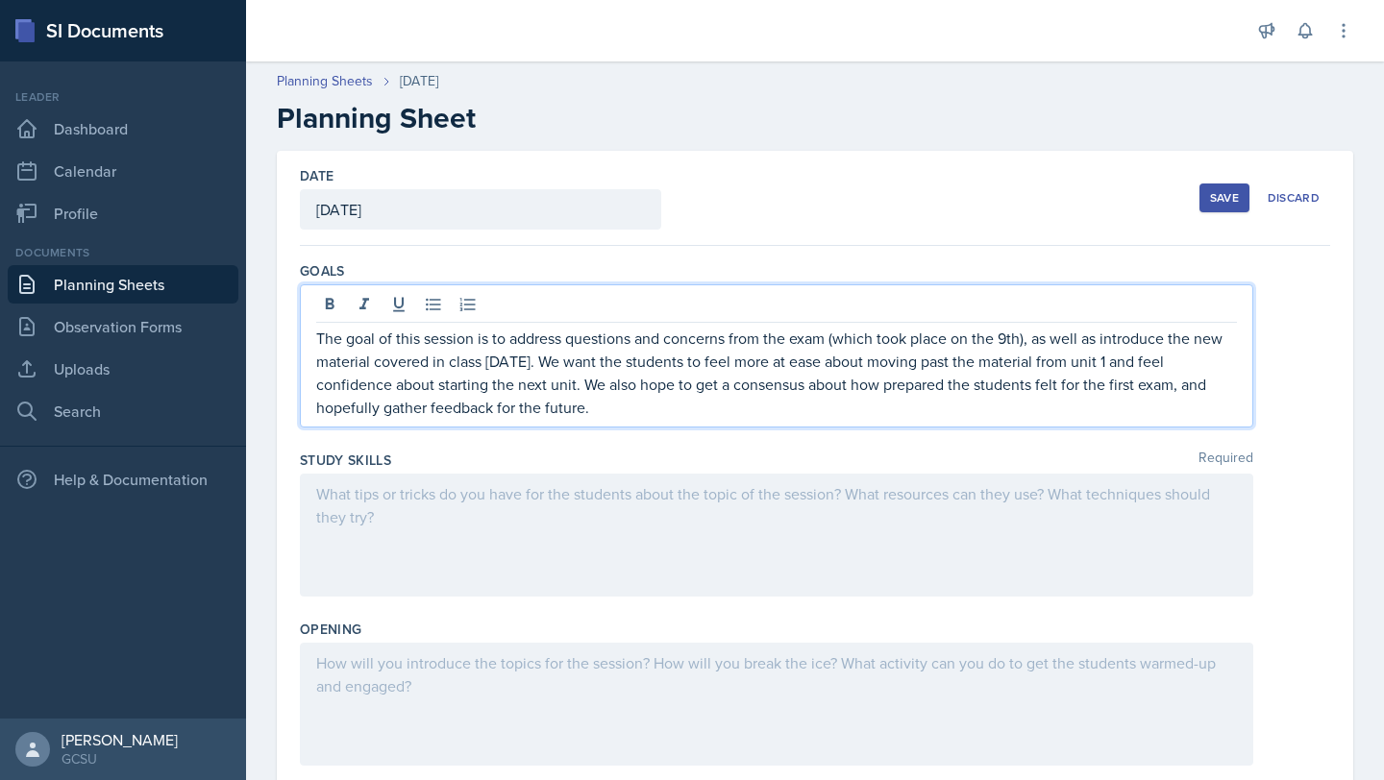
click at [527, 365] on p "The goal of this session is to address questions and concerns from the exam (wh…" at bounding box center [776, 373] width 921 height 92
click at [523, 371] on p "The goal of this session is to address questions and concerns from the exam (wh…" at bounding box center [776, 373] width 921 height 92
click at [715, 404] on p "The goal of this session is to address questions and concerns from the exam (wh…" at bounding box center [776, 373] width 921 height 92
click at [567, 565] on div at bounding box center [776, 535] width 953 height 123
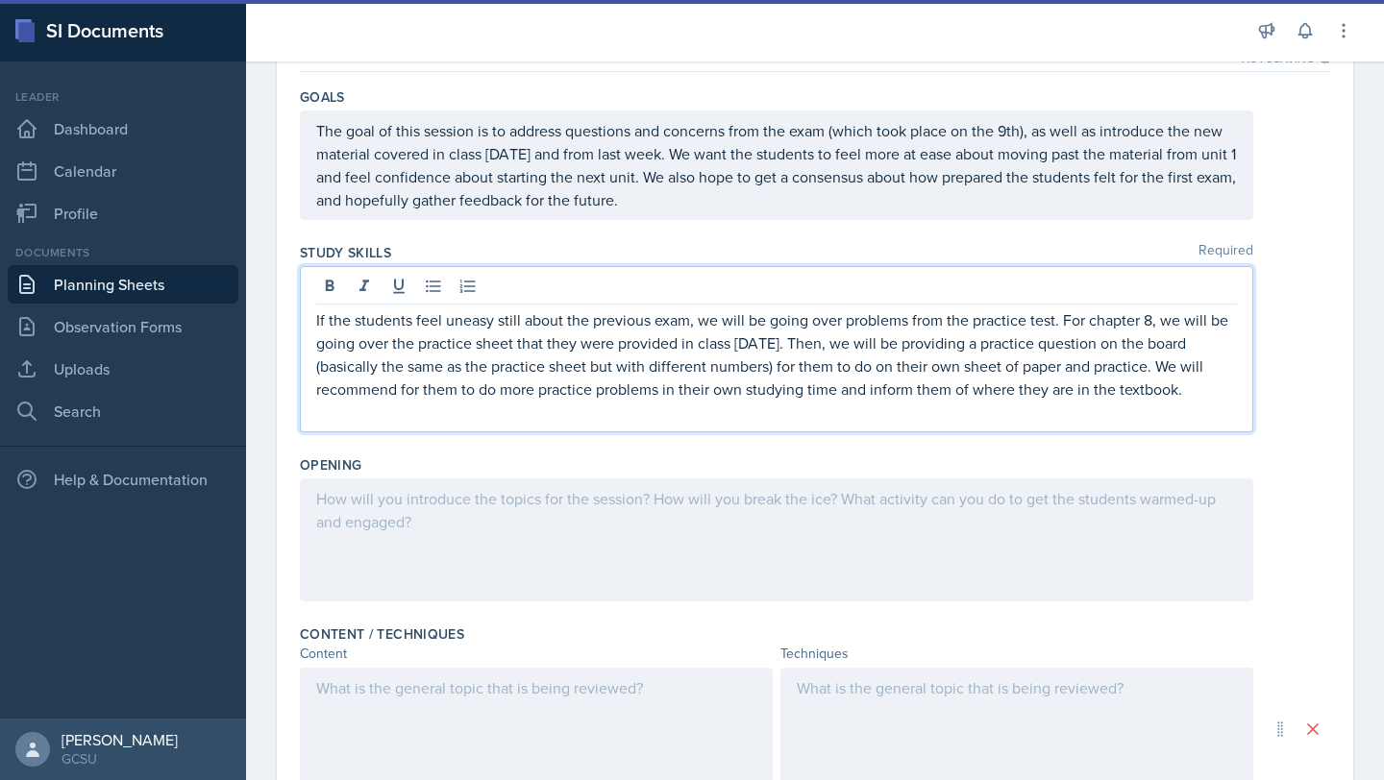
click at [658, 549] on div at bounding box center [776, 540] width 953 height 123
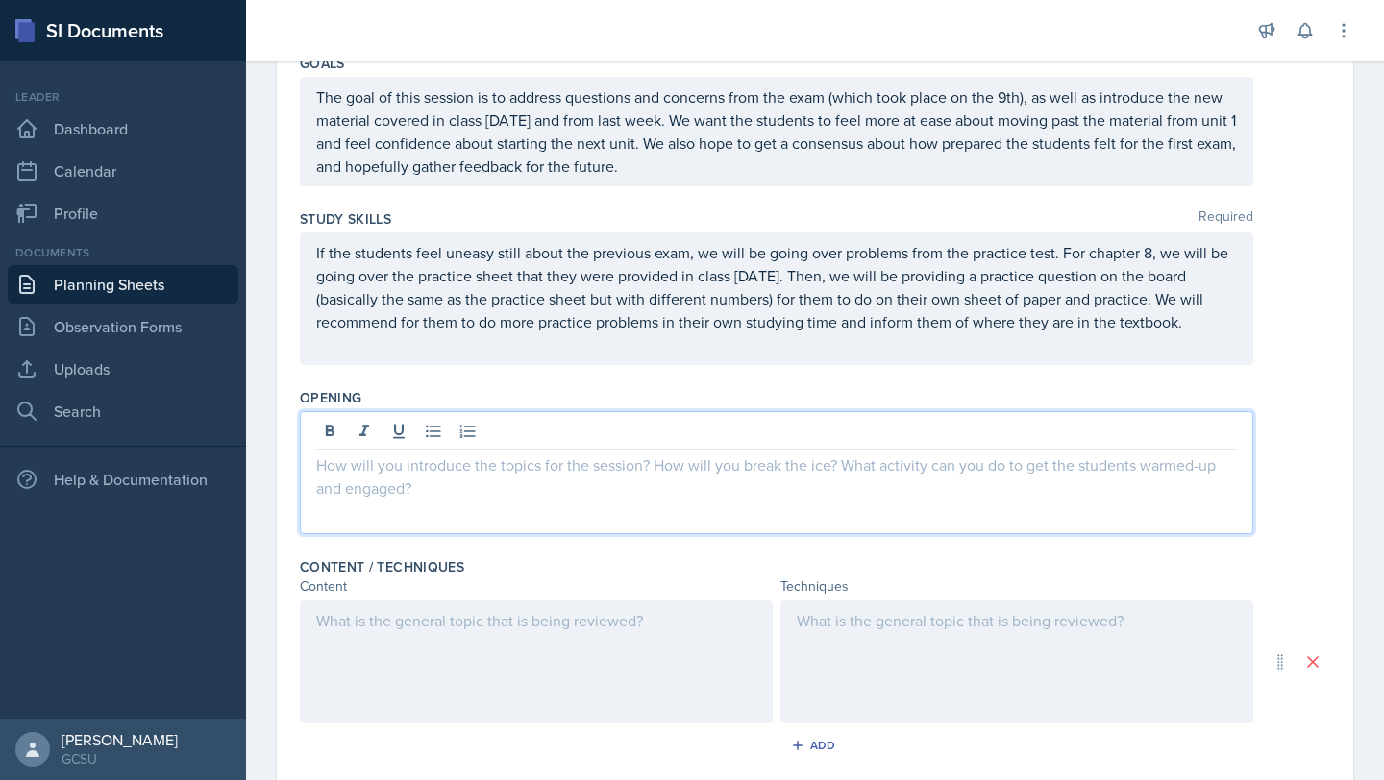
paste div
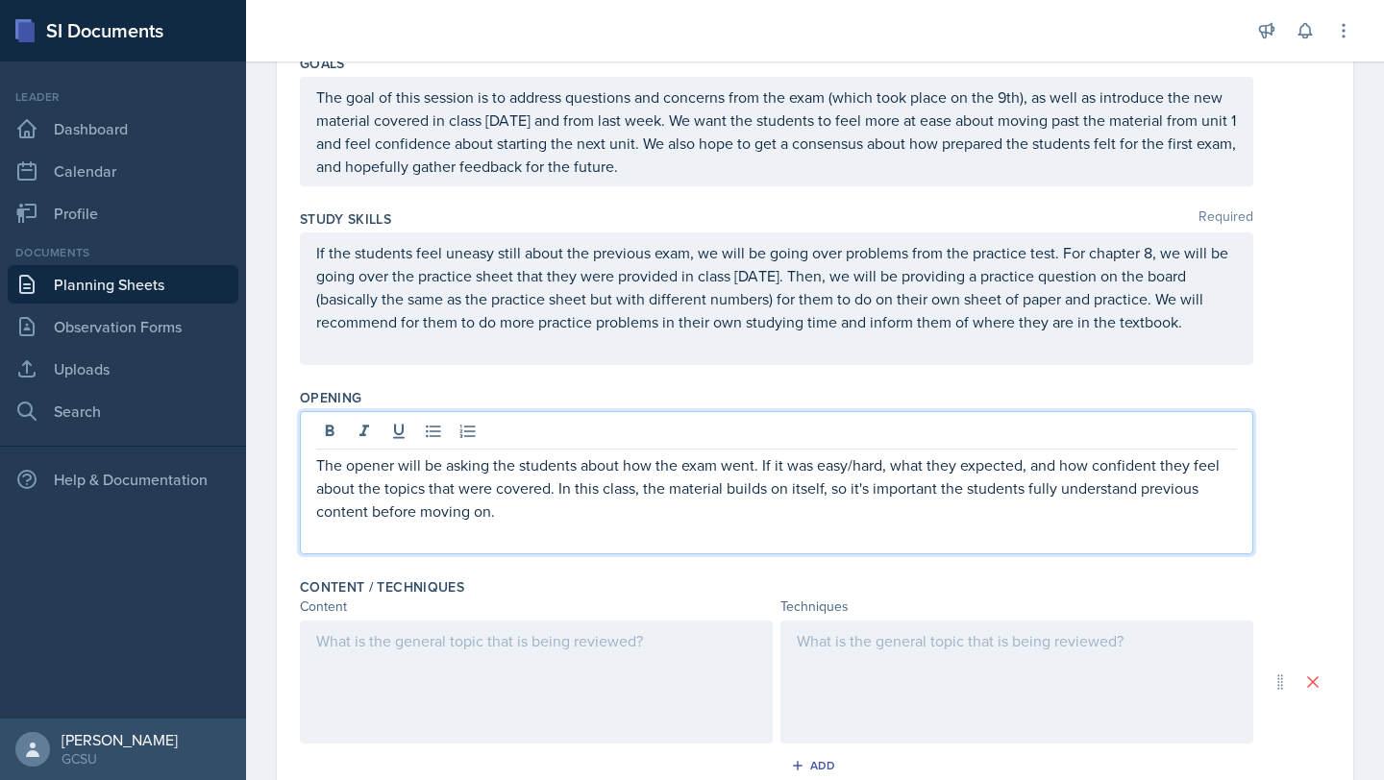
click at [560, 490] on p "The opener will be asking the students about how the exam went. If it was easy/…" at bounding box center [776, 488] width 921 height 69
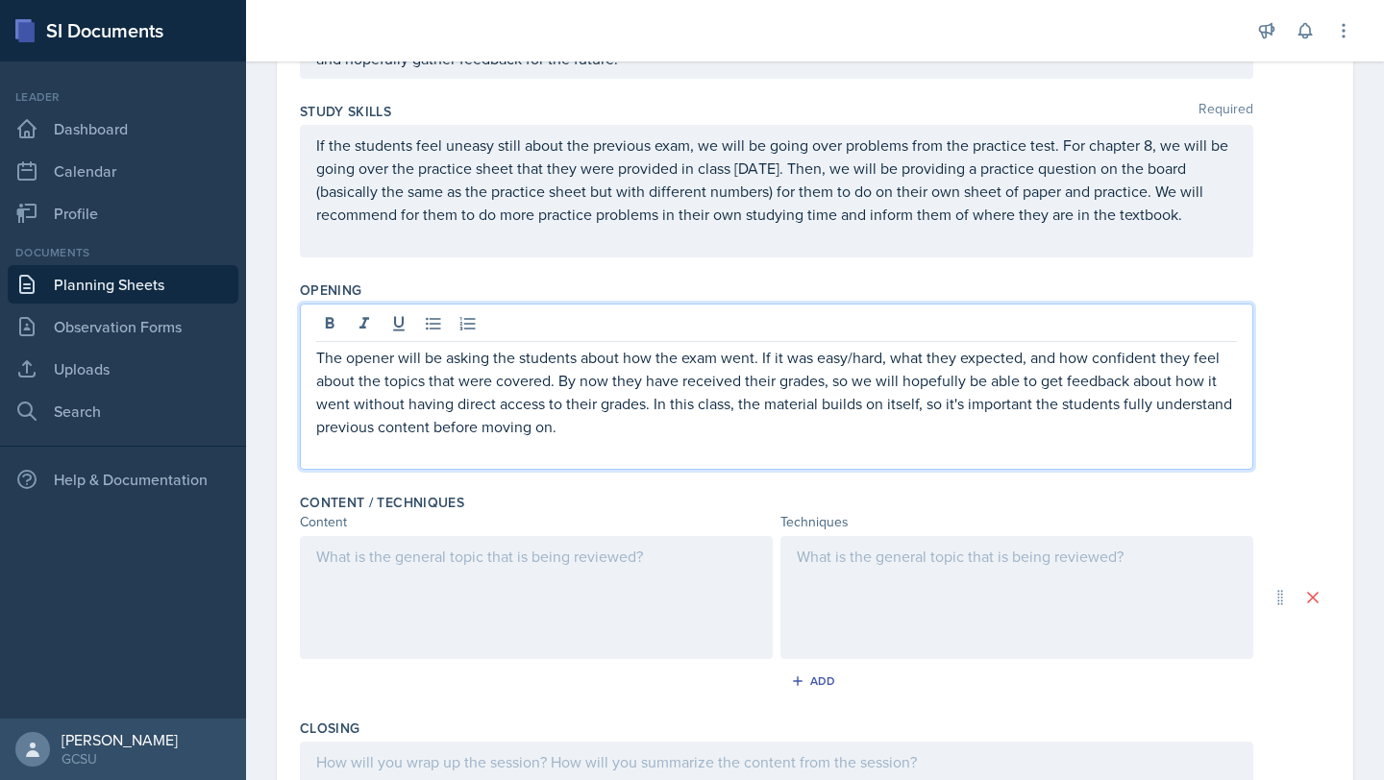
scroll to position [333, 0]
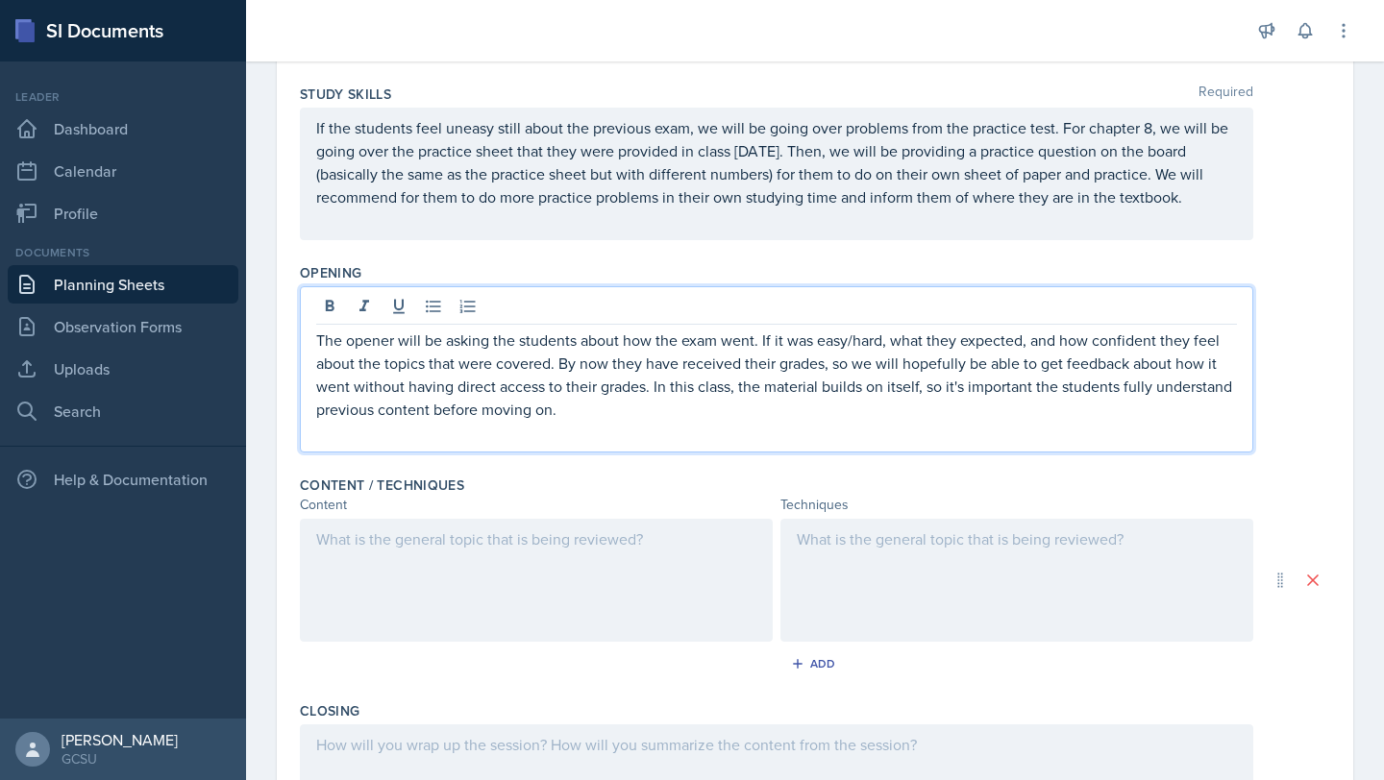
click at [530, 579] on div at bounding box center [536, 580] width 473 height 123
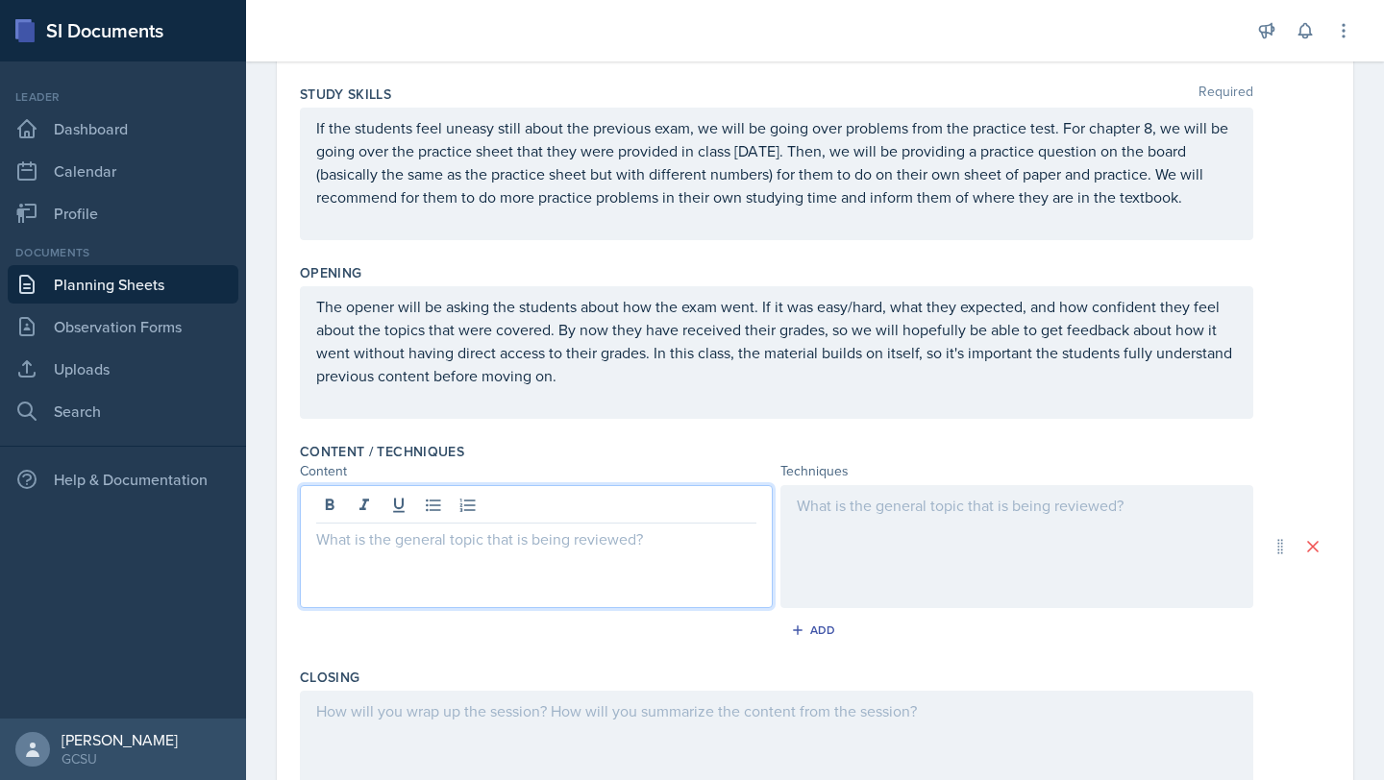
scroll to position [366, 0]
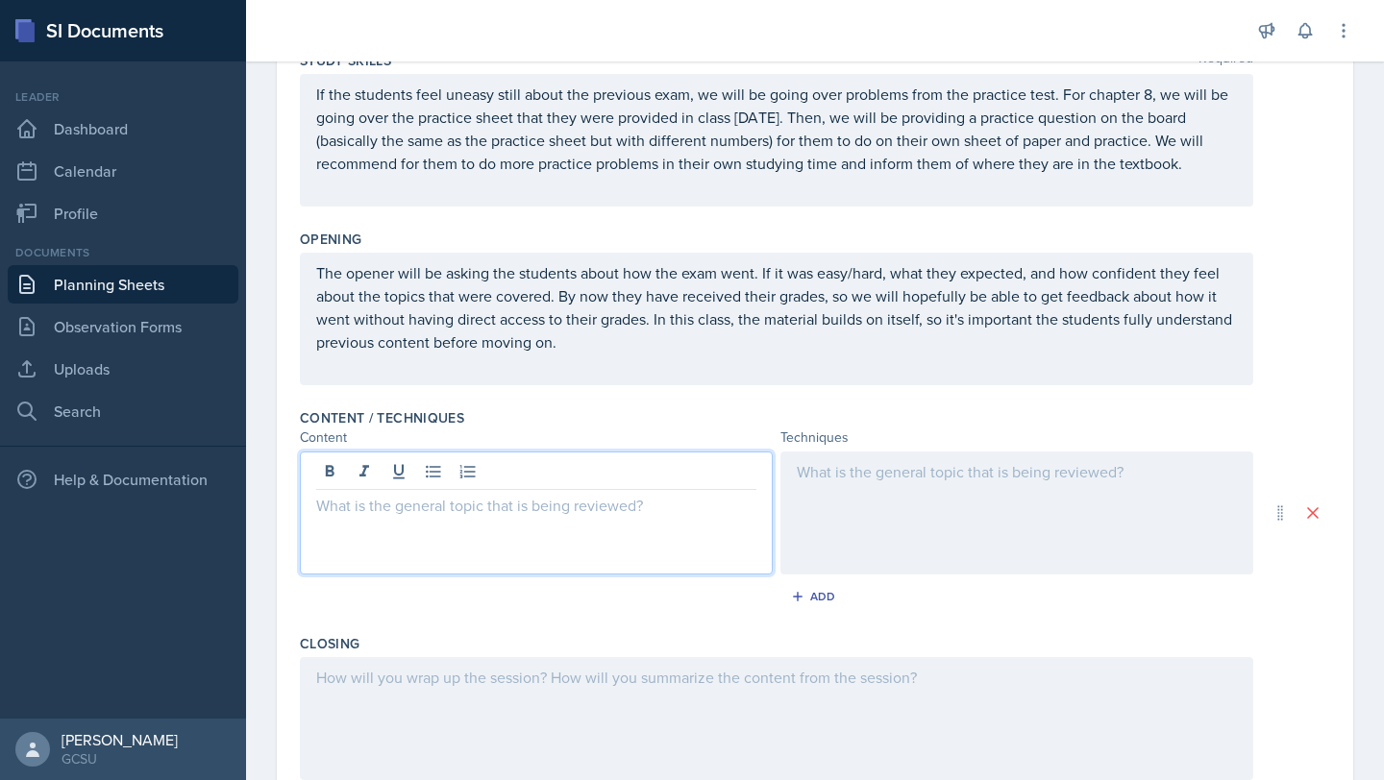
paste div
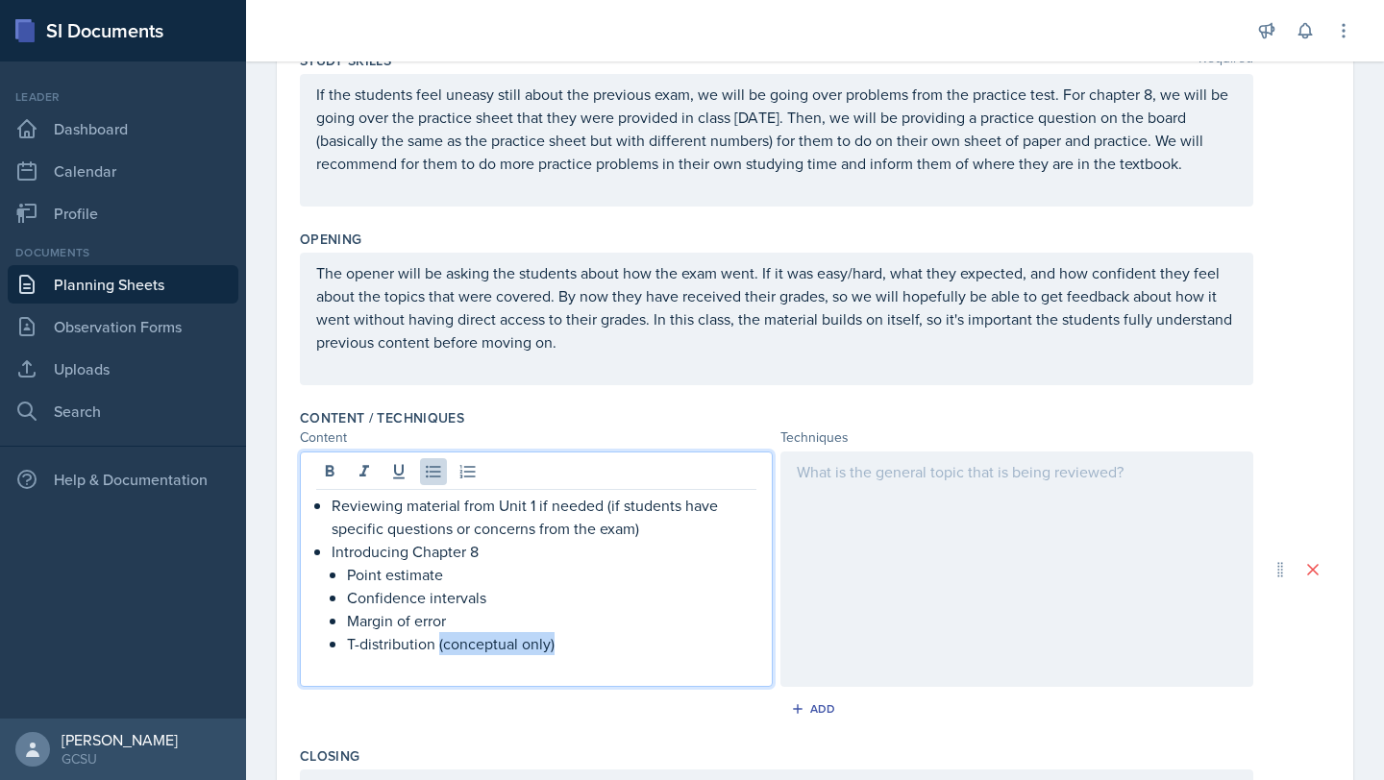
drag, startPoint x: 567, startPoint y: 647, endPoint x: 437, endPoint y: 641, distance: 129.9
click at [437, 641] on p "T-distribution (conceptual only)" at bounding box center [551, 643] width 409 height 23
click at [898, 582] on div at bounding box center [1016, 569] width 473 height 235
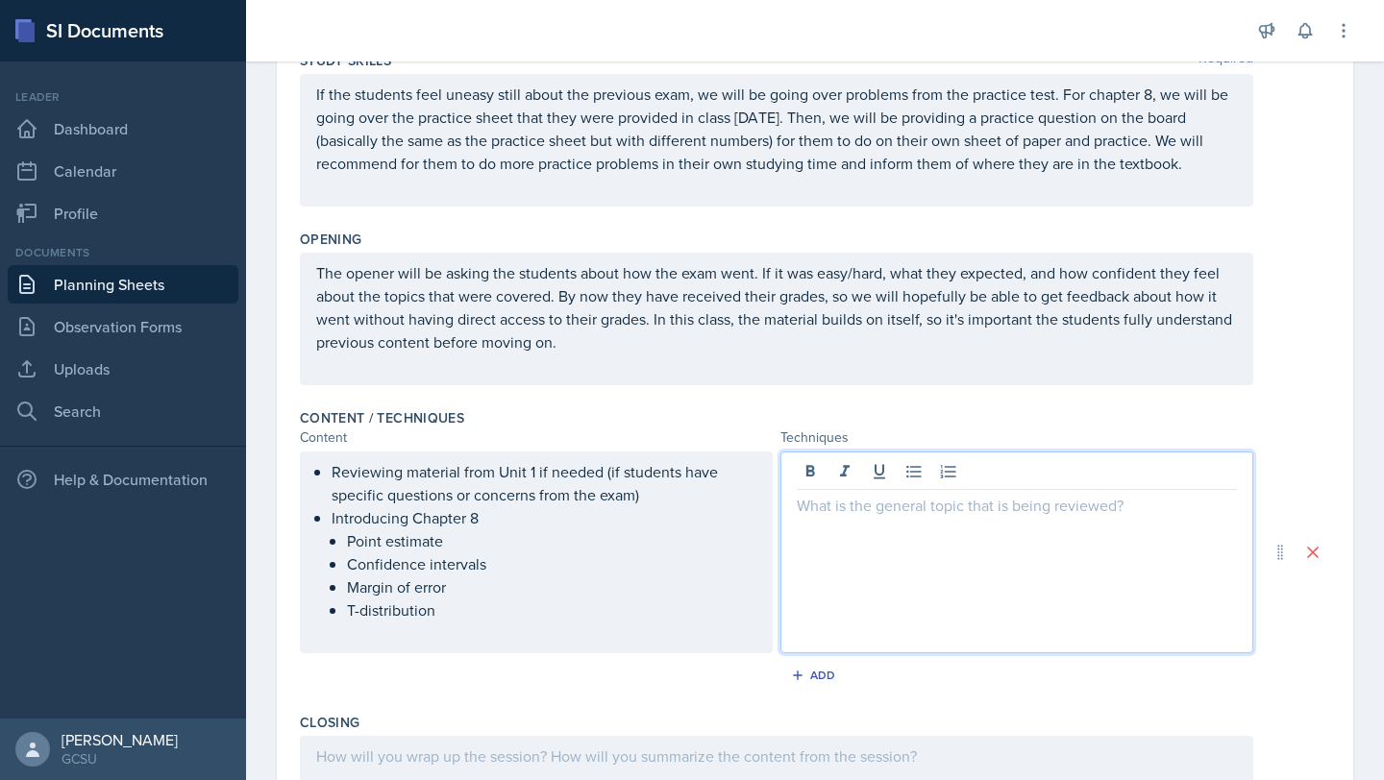
scroll to position [400, 0]
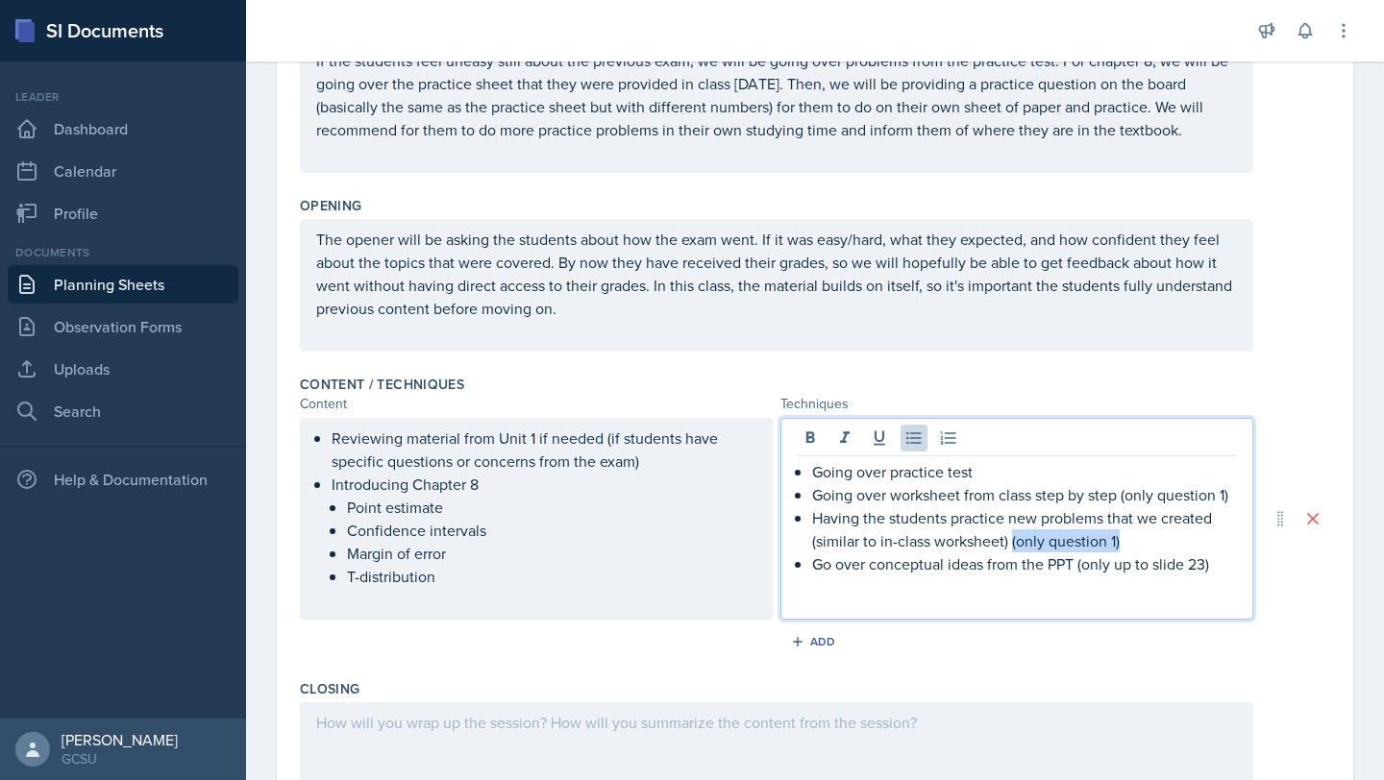
drag, startPoint x: 1013, startPoint y: 546, endPoint x: 1150, endPoint y: 546, distance: 137.4
click at [1150, 546] on p "Having the students practice new problems that we created (similar to in-class …" at bounding box center [1024, 529] width 425 height 46
drag, startPoint x: 1085, startPoint y: 565, endPoint x: 1283, endPoint y: 564, distance: 198.0
click at [1283, 564] on div "Reviewing material from Unit 1 if needed (if students have specific questions o…" at bounding box center [815, 519] width 1030 height 202
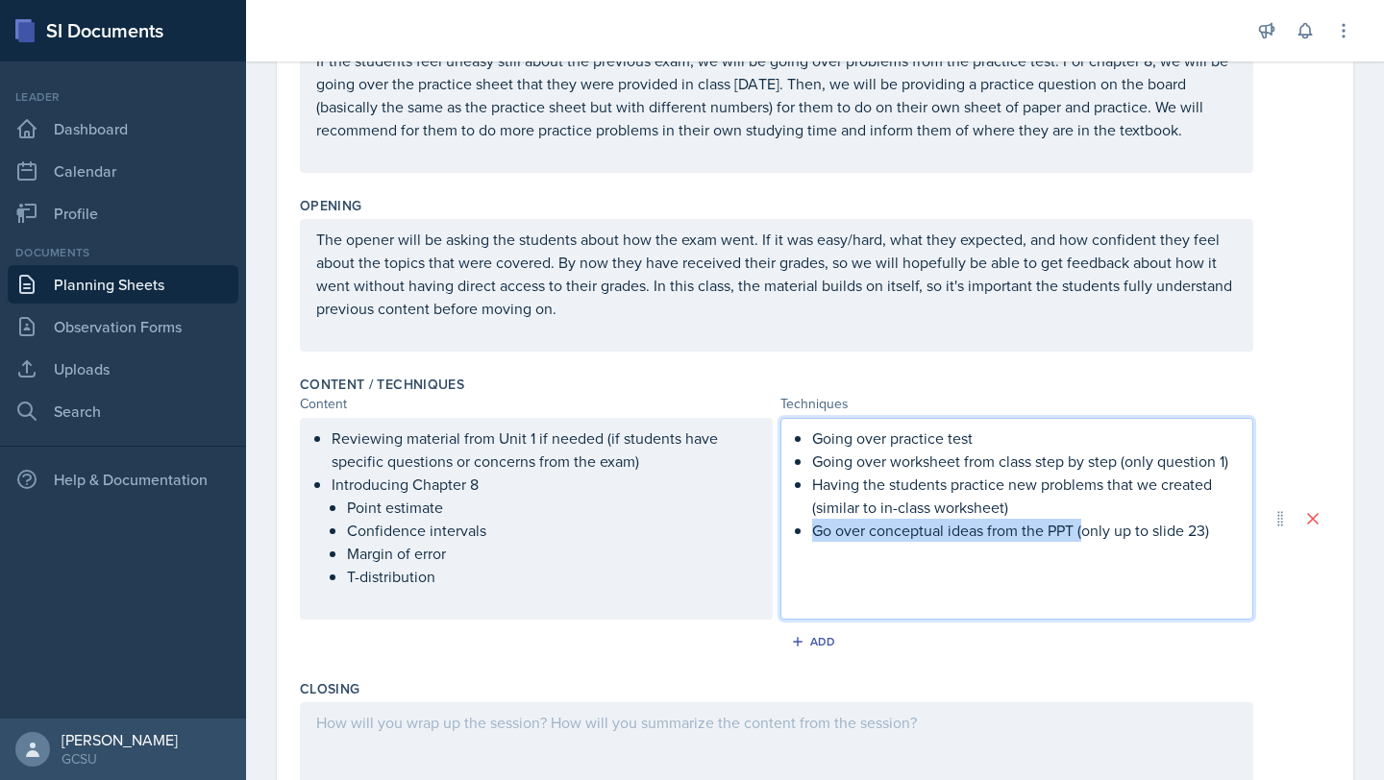
scroll to position [366, 0]
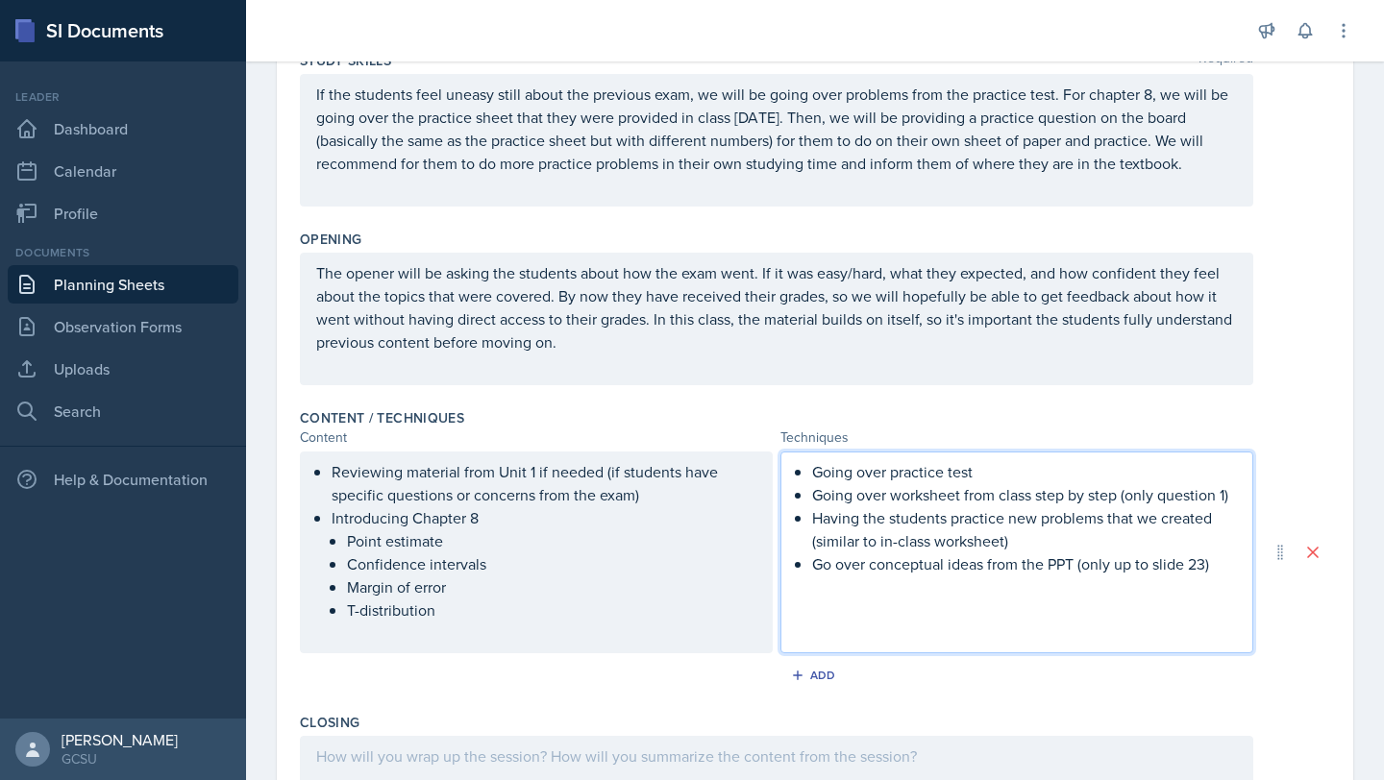
click at [1206, 585] on p at bounding box center [1017, 587] width 440 height 23
drag, startPoint x: 1225, startPoint y: 577, endPoint x: 1085, endPoint y: 568, distance: 140.6
click at [1086, 566] on div "Going over practice test Going over worksheet from class step by step (only que…" at bounding box center [1017, 529] width 440 height 138
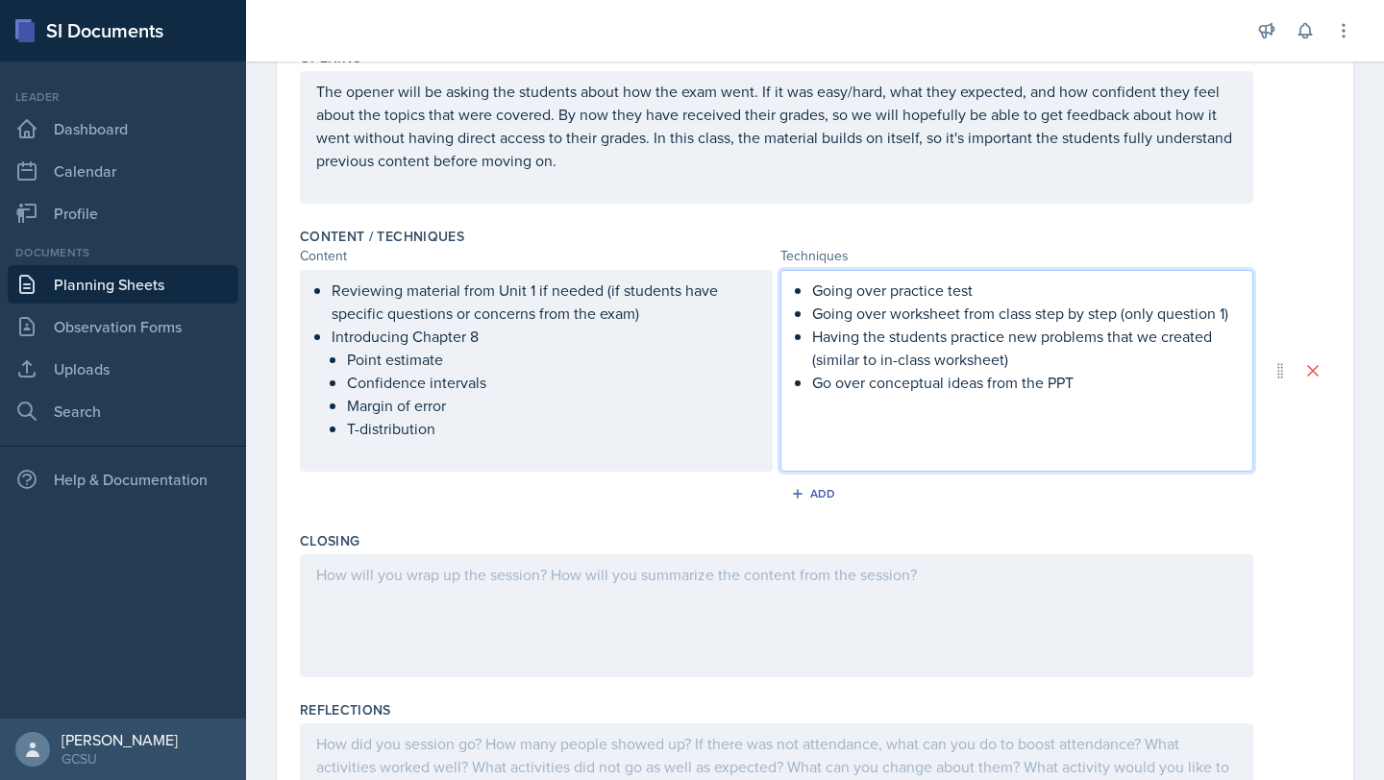
scroll to position [578, 0]
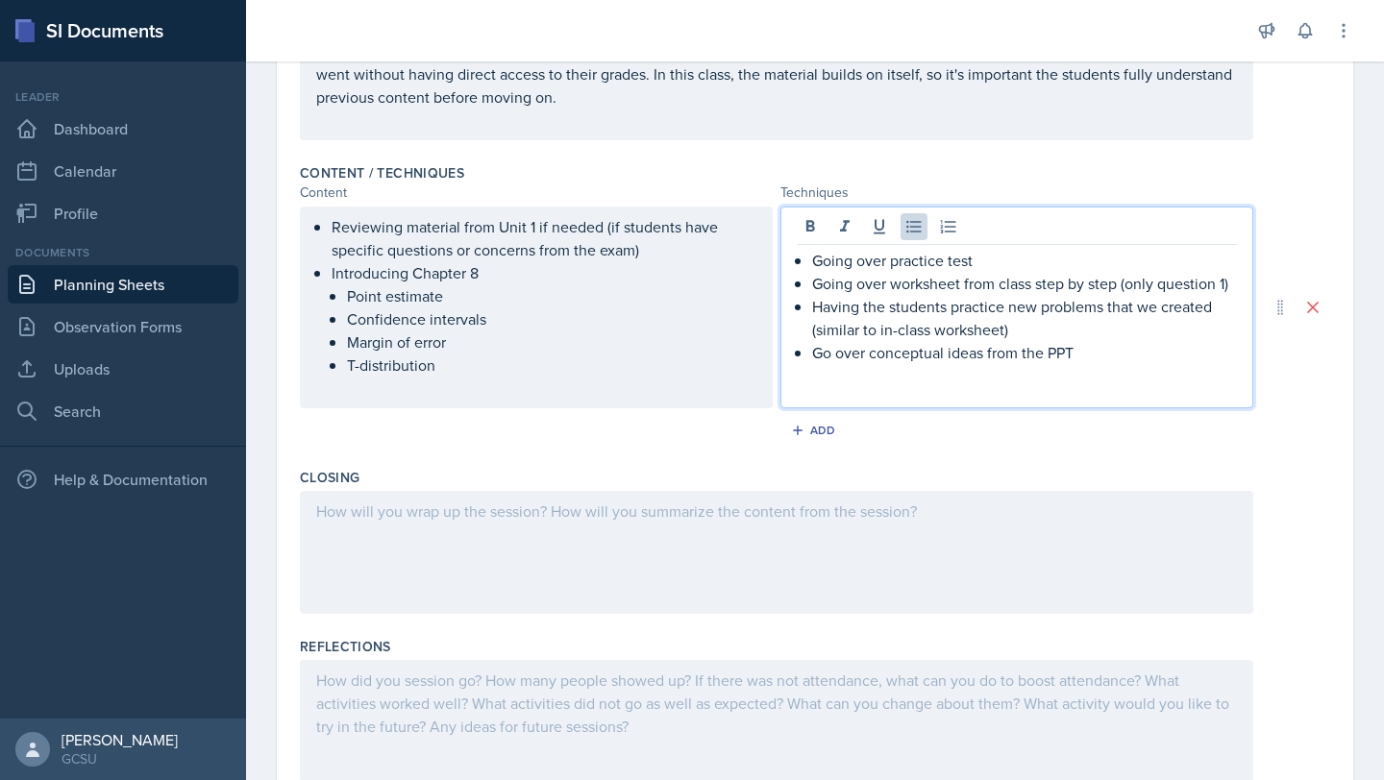
click at [532, 565] on div at bounding box center [776, 552] width 953 height 123
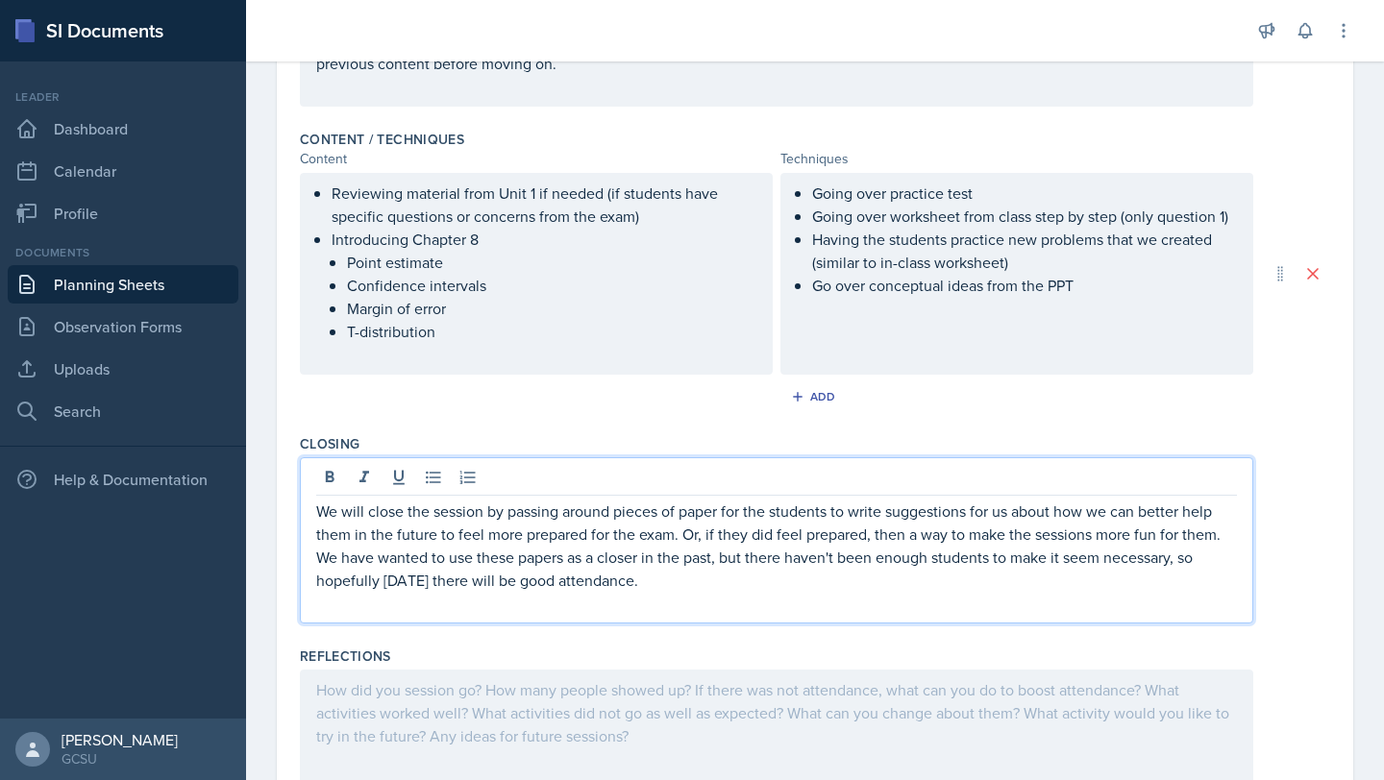
scroll to position [734, 0]
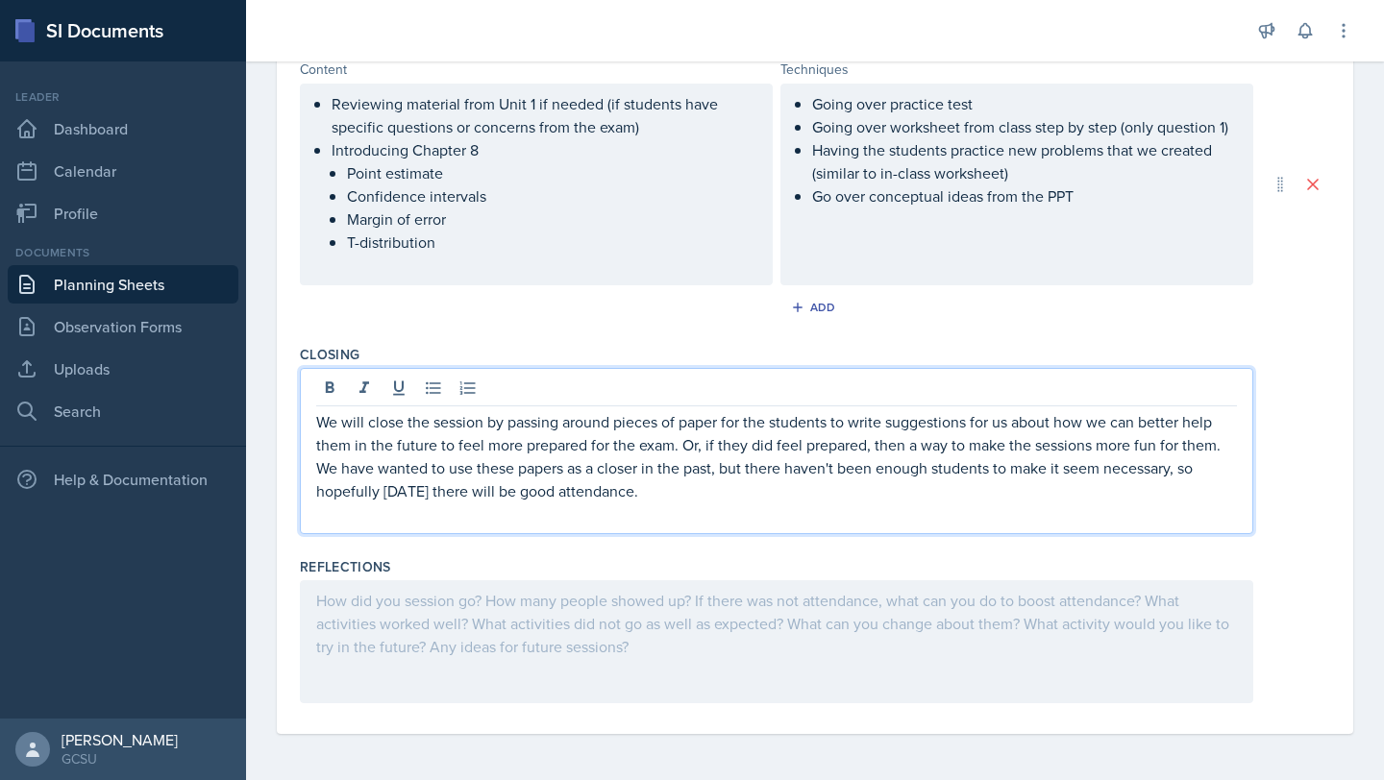
click at [647, 499] on p "We will close the session by passing around pieces of paper for the students to…" at bounding box center [776, 456] width 921 height 92
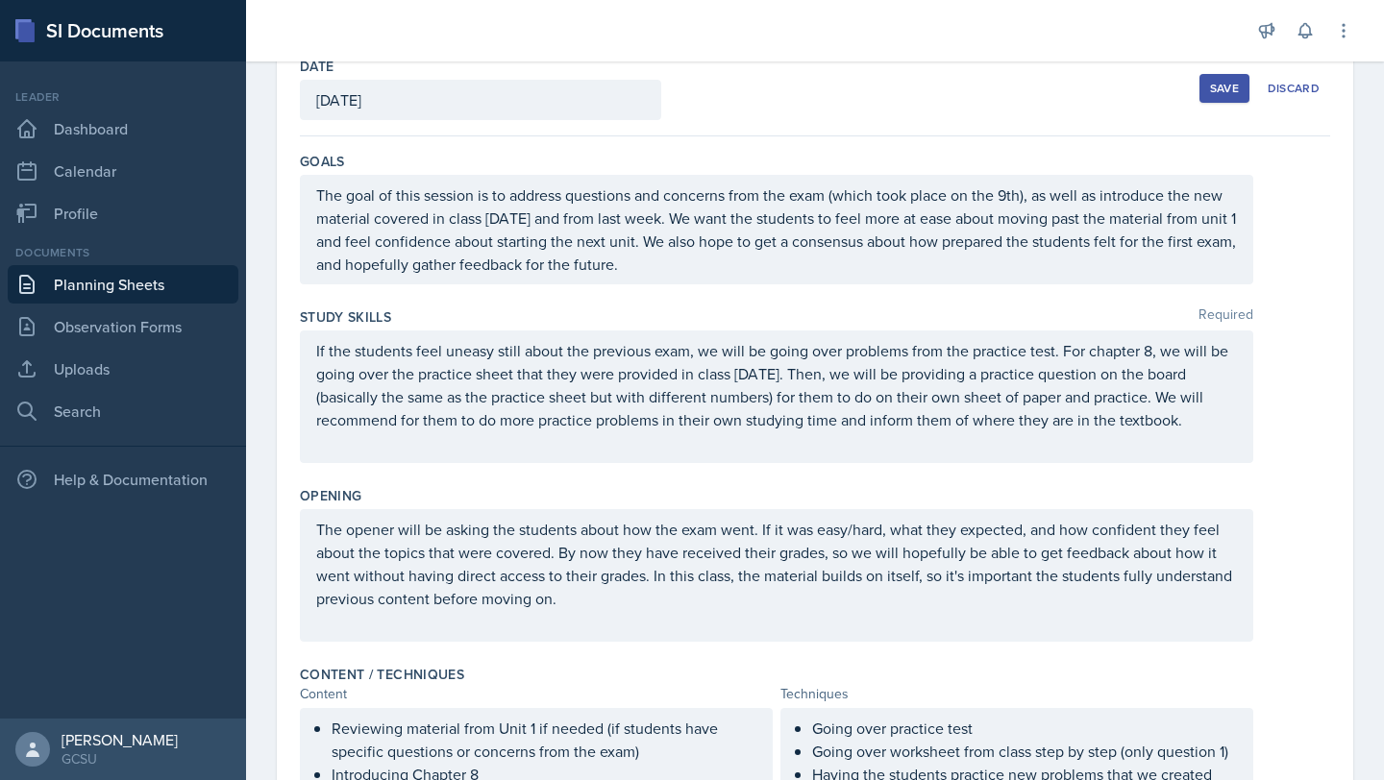
scroll to position [108, 0]
click at [1228, 83] on div "Save" at bounding box center [1224, 90] width 29 height 15
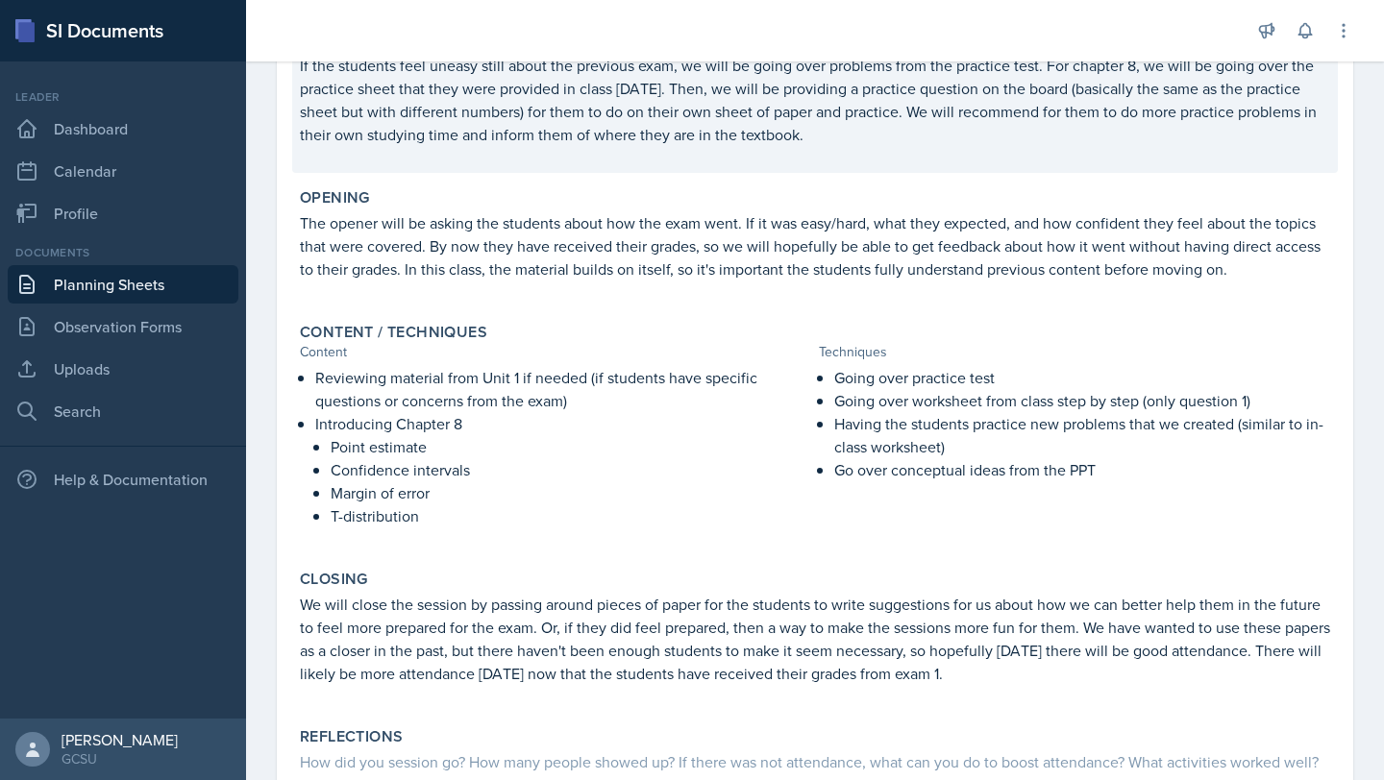
scroll to position [534, 0]
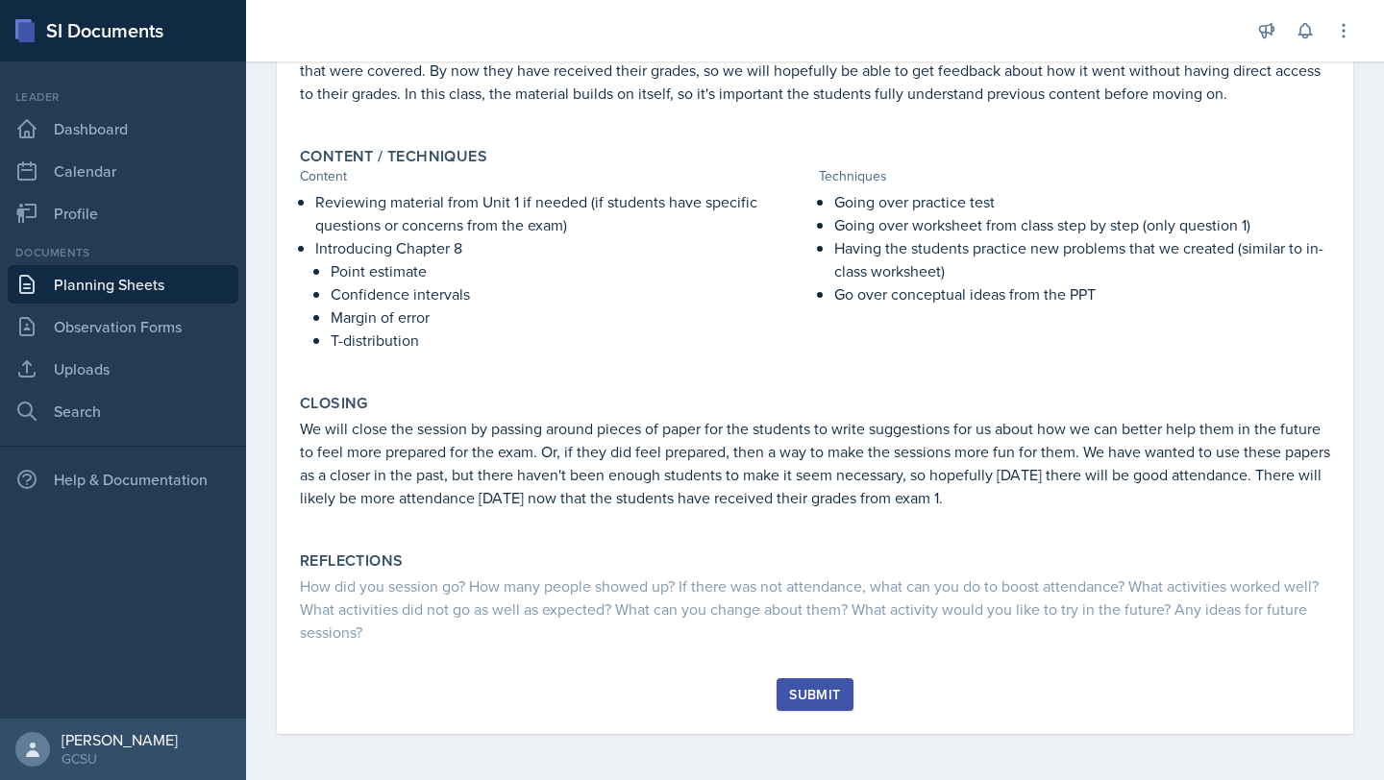
click at [817, 696] on div "Submit" at bounding box center [814, 694] width 51 height 15
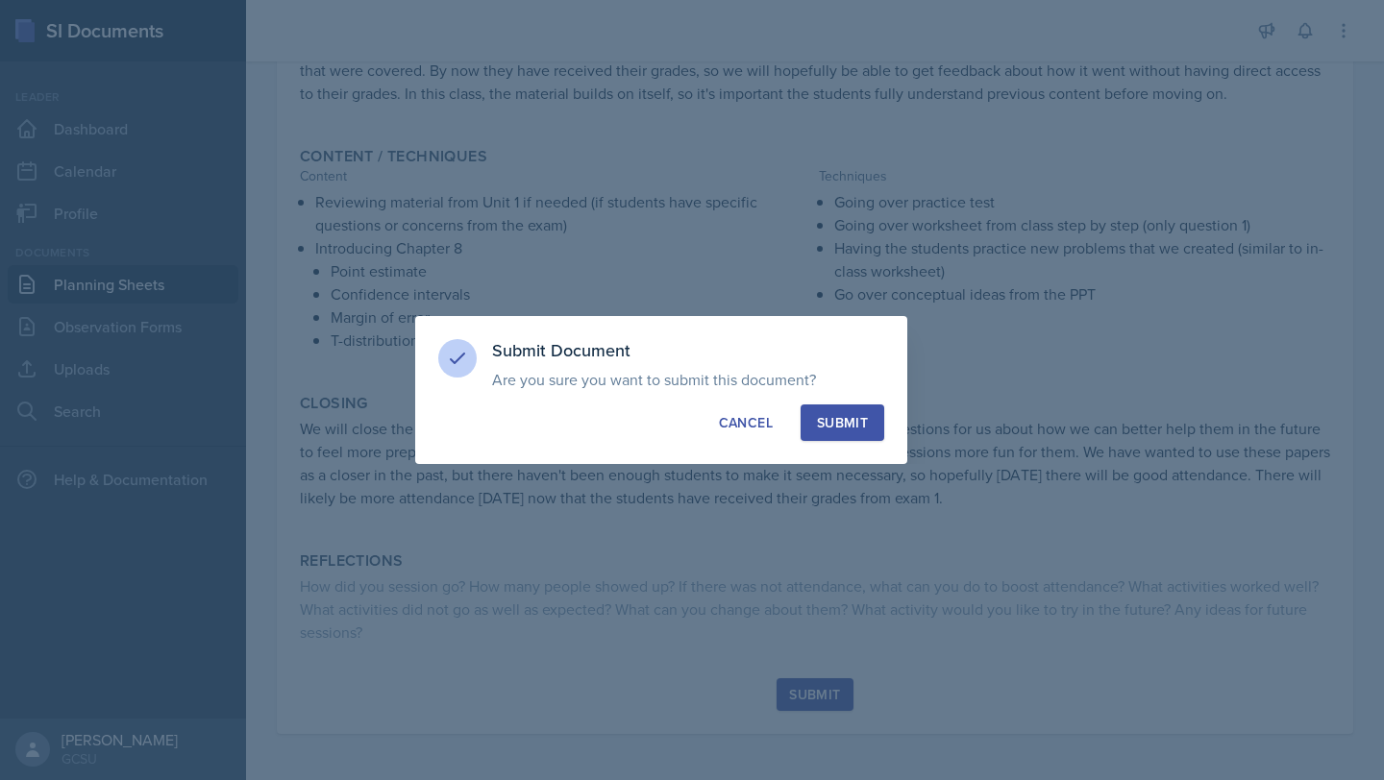
click at [822, 420] on div "Submit" at bounding box center [842, 422] width 51 height 19
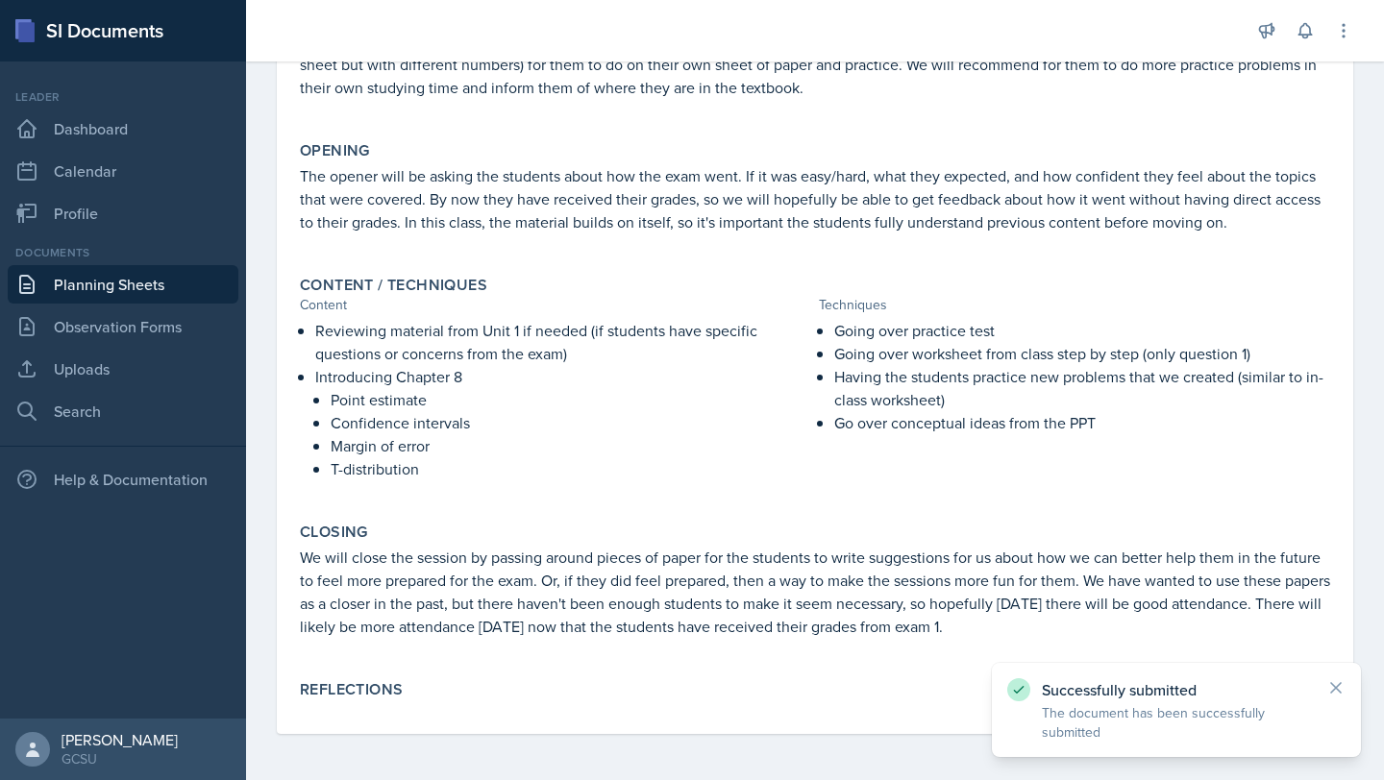
scroll to position [0, 0]
